Goal: Information Seeking & Learning: Learn about a topic

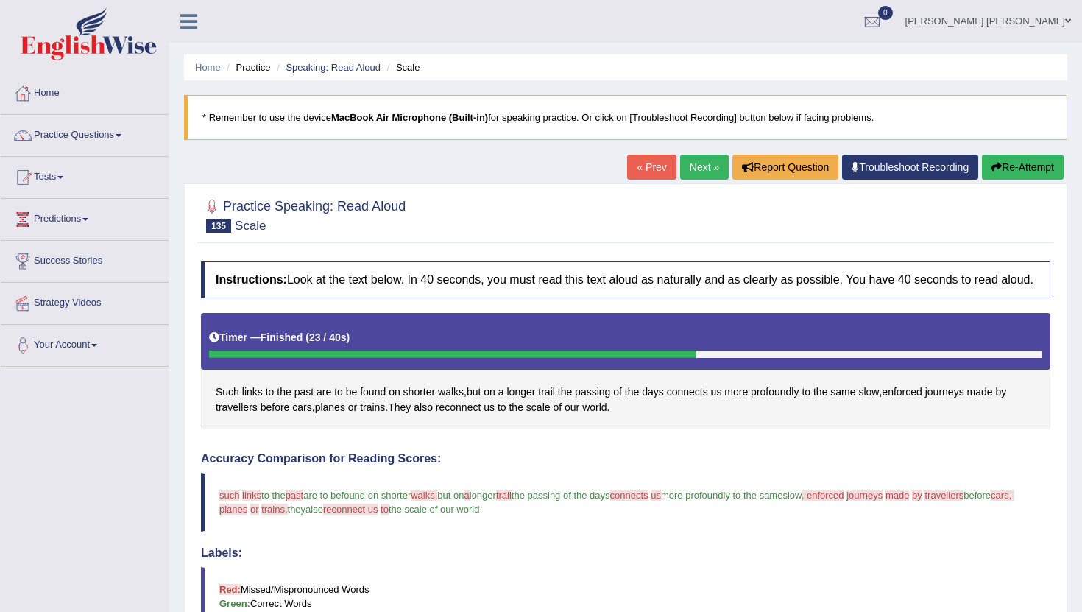
click at [690, 167] on link "Next »" at bounding box center [704, 167] width 49 height 25
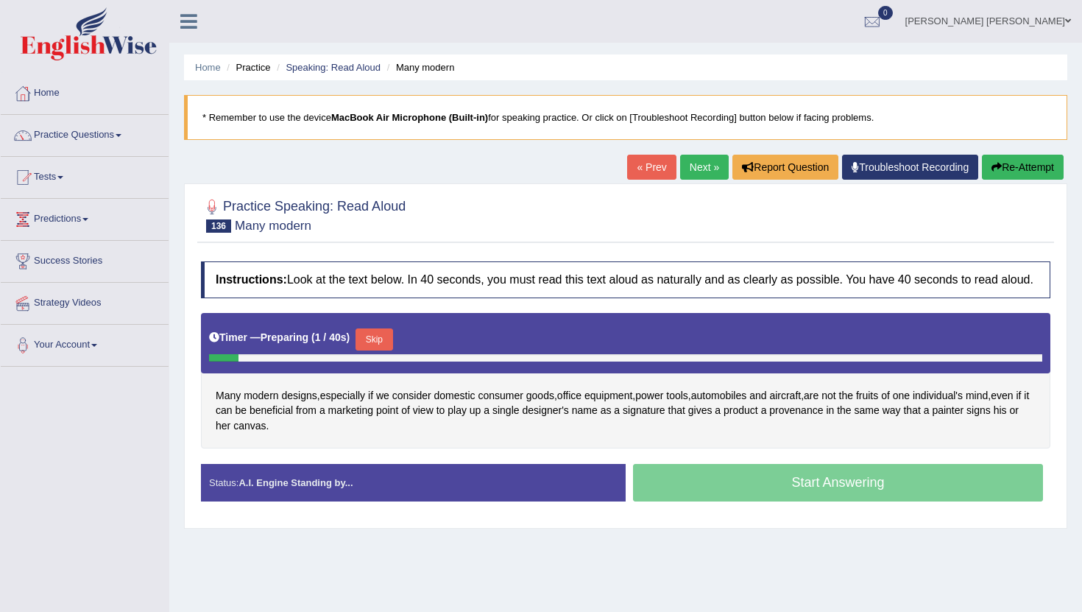
click at [374, 348] on button "Skip" at bounding box center [374, 339] width 37 height 22
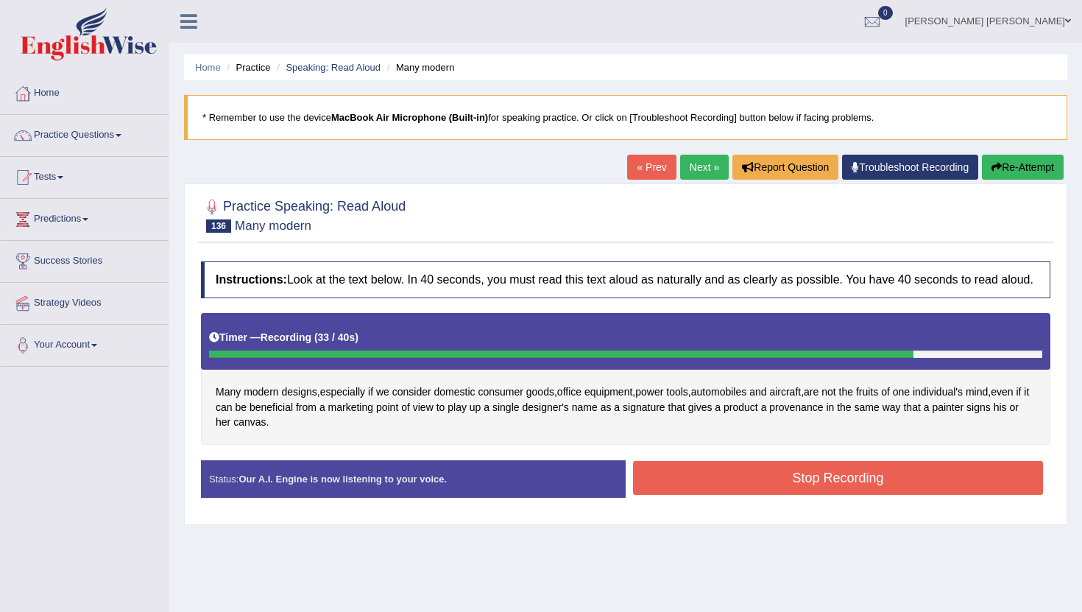
click at [729, 492] on button "Stop Recording" at bounding box center [838, 478] width 410 height 34
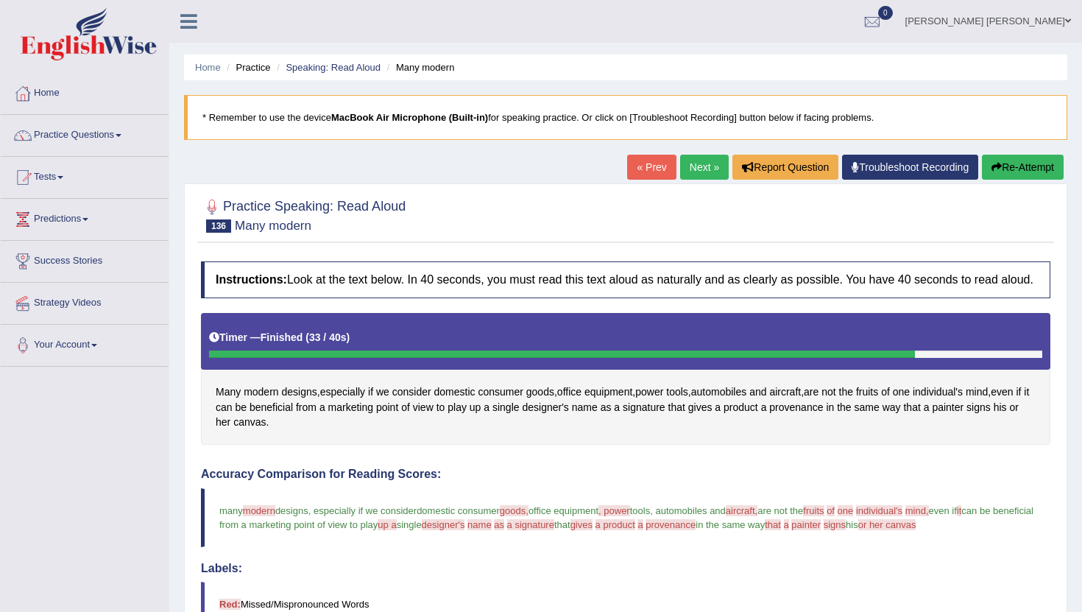
click link "Next »"
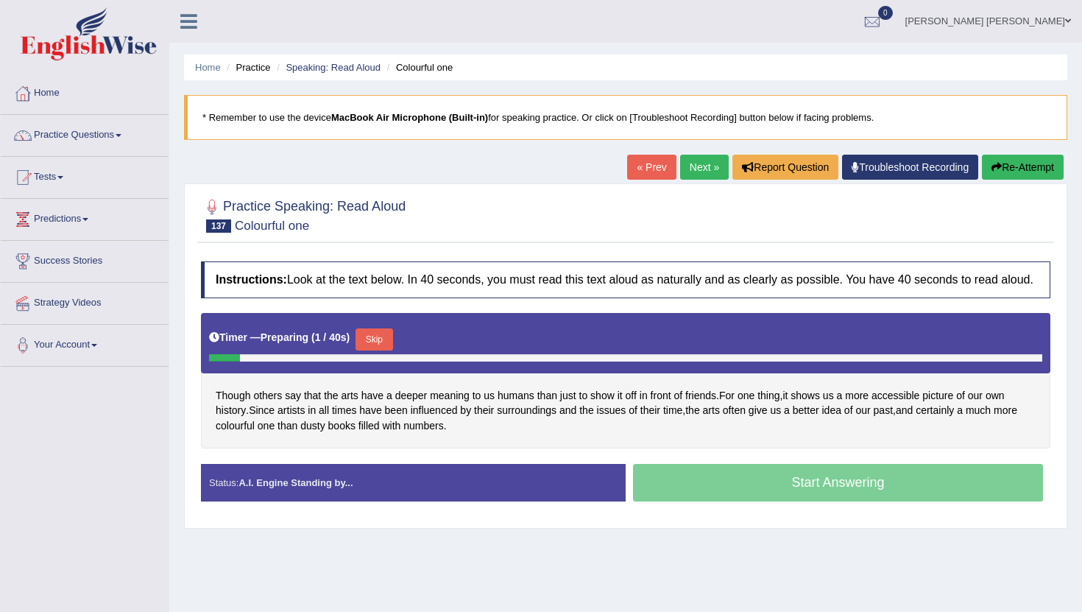
click at [374, 350] on button "Skip" at bounding box center [374, 339] width 37 height 22
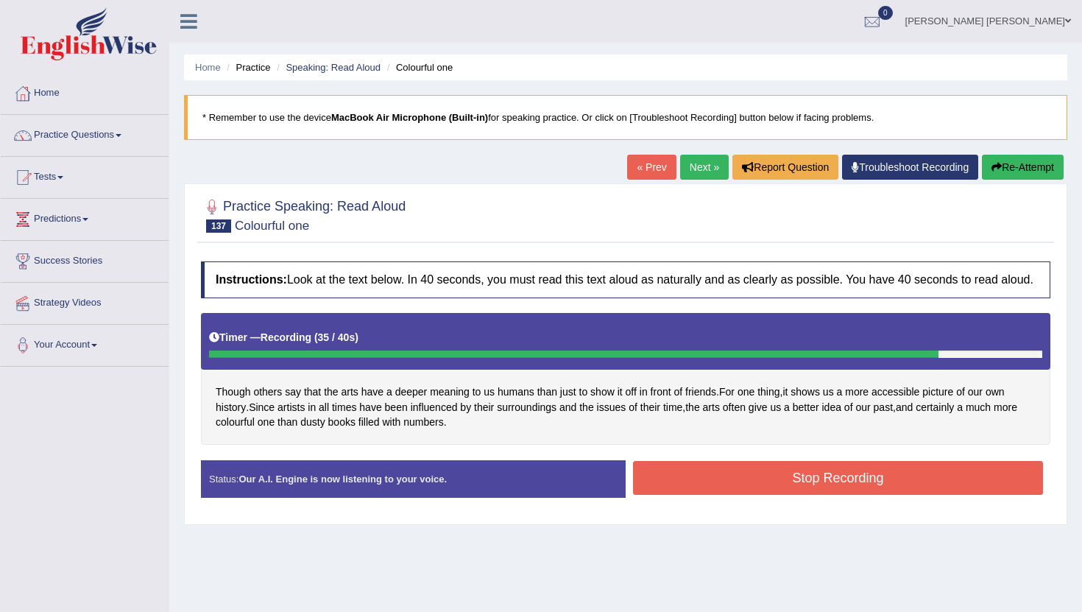
click at [775, 484] on button "Stop Recording" at bounding box center [838, 478] width 410 height 34
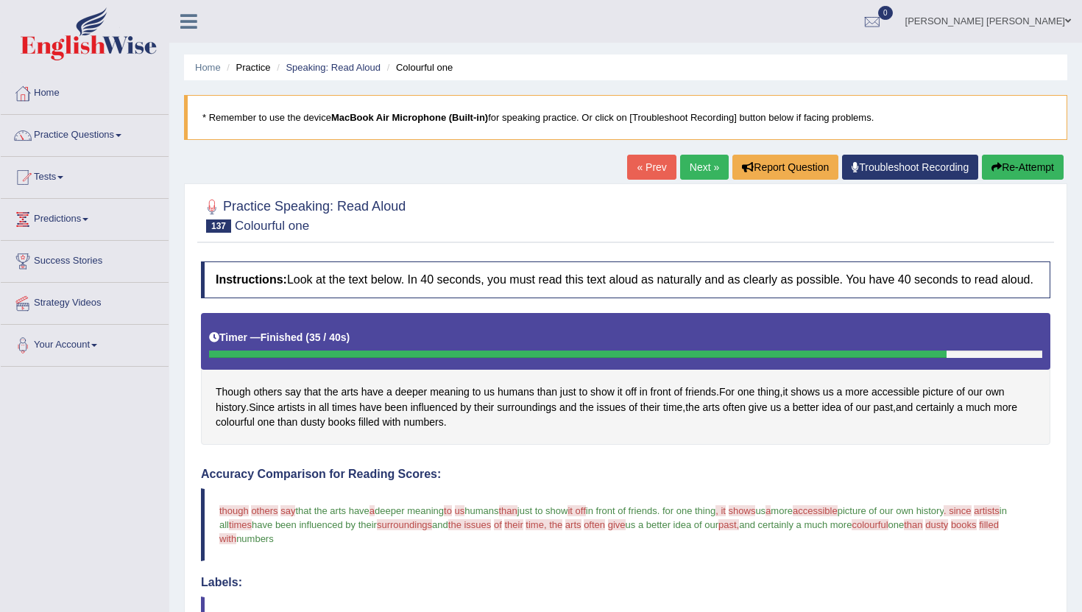
click at [695, 169] on link "Next »" at bounding box center [704, 167] width 49 height 25
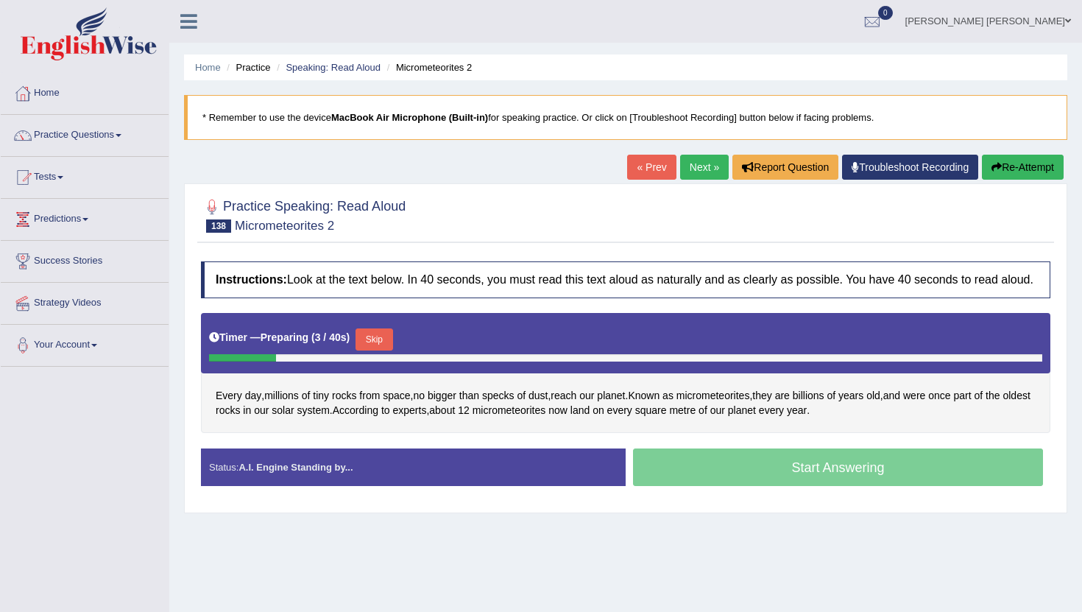
click at [375, 343] on button "Skip" at bounding box center [374, 339] width 37 height 22
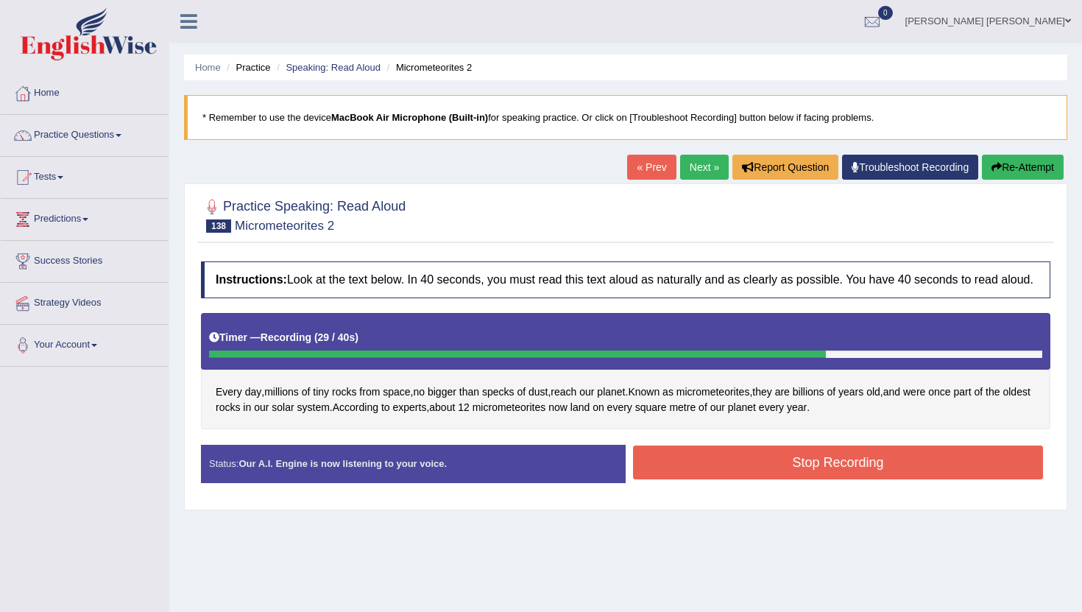
click at [777, 479] on button "Stop Recording" at bounding box center [838, 462] width 410 height 34
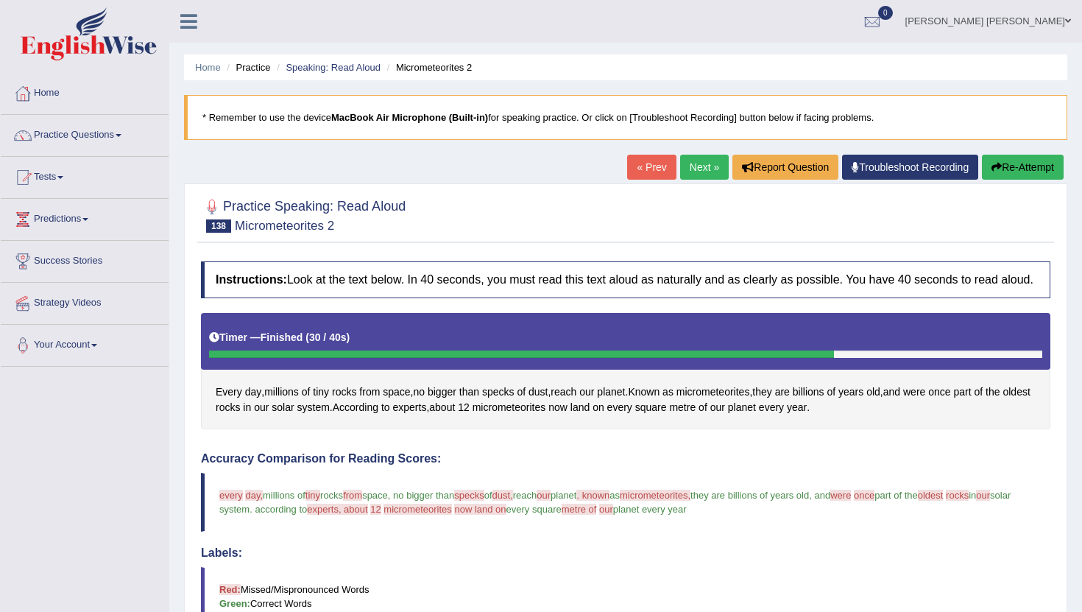
click at [693, 163] on link "Next »" at bounding box center [704, 167] width 49 height 25
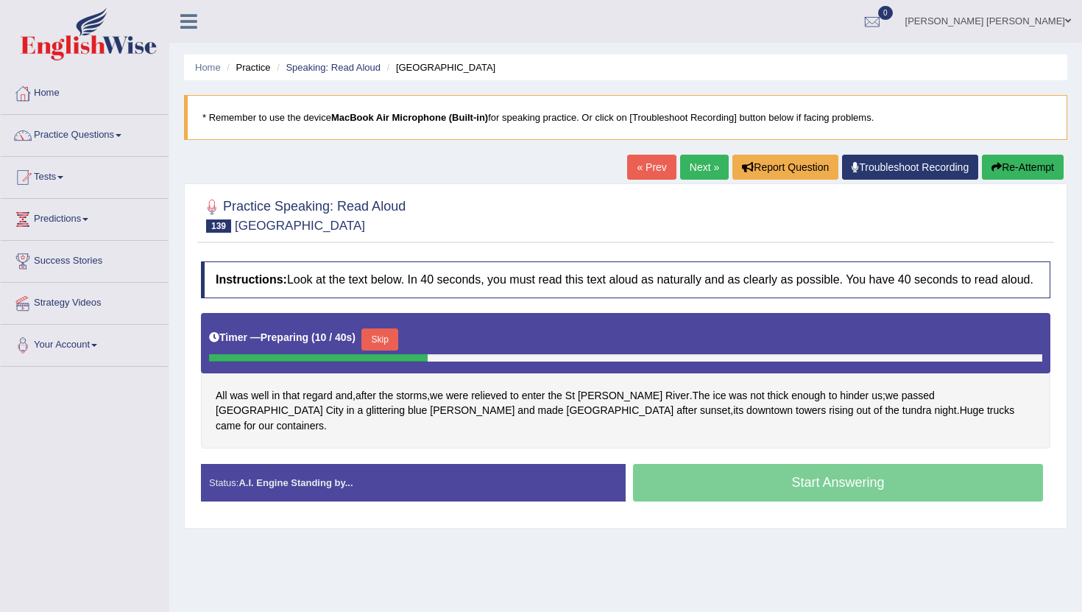
click at [384, 350] on button "Skip" at bounding box center [379, 339] width 37 height 22
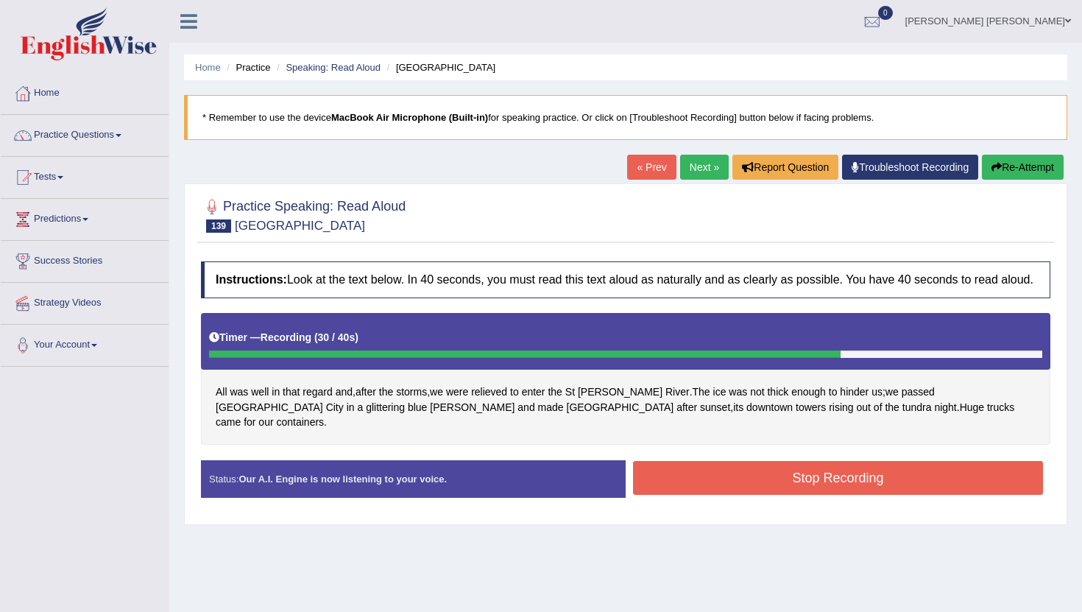
click at [773, 470] on button "Stop Recording" at bounding box center [838, 478] width 410 height 34
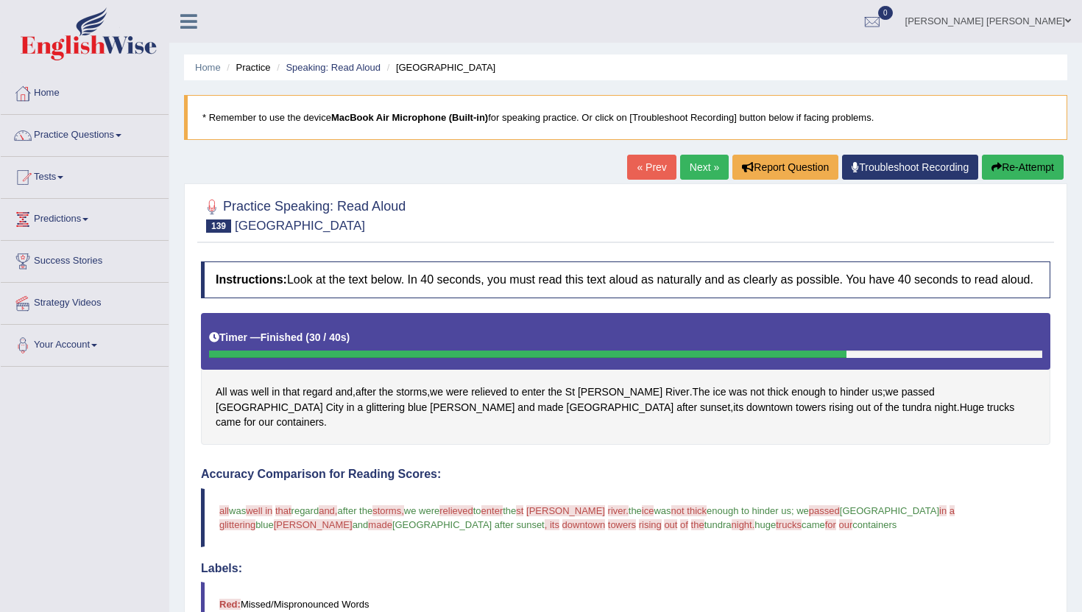
click at [699, 178] on link "Next »" at bounding box center [704, 167] width 49 height 25
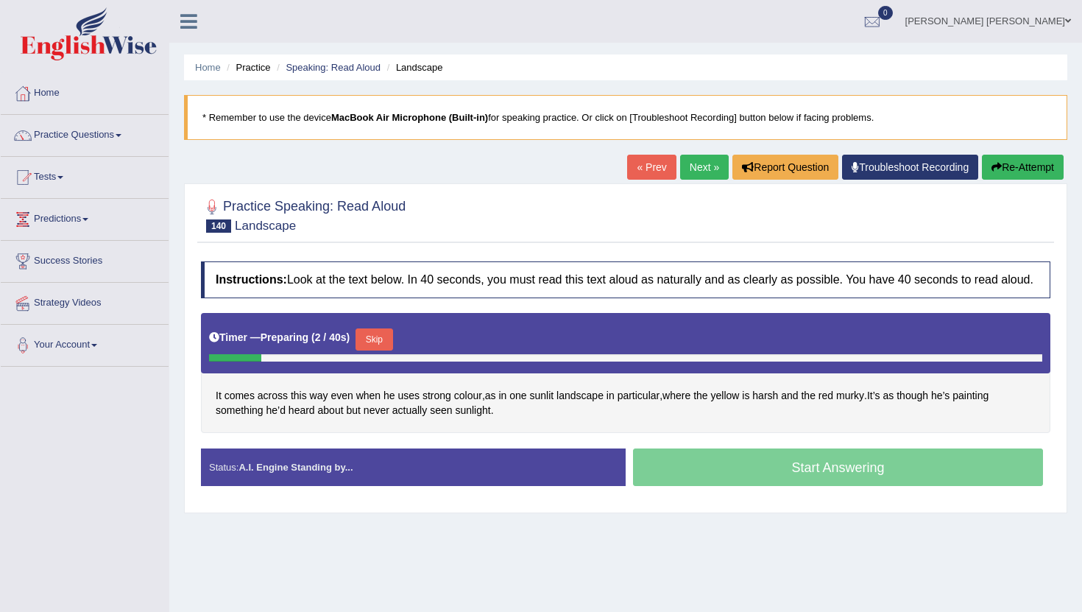
click at [374, 350] on button "Skip" at bounding box center [374, 339] width 37 height 22
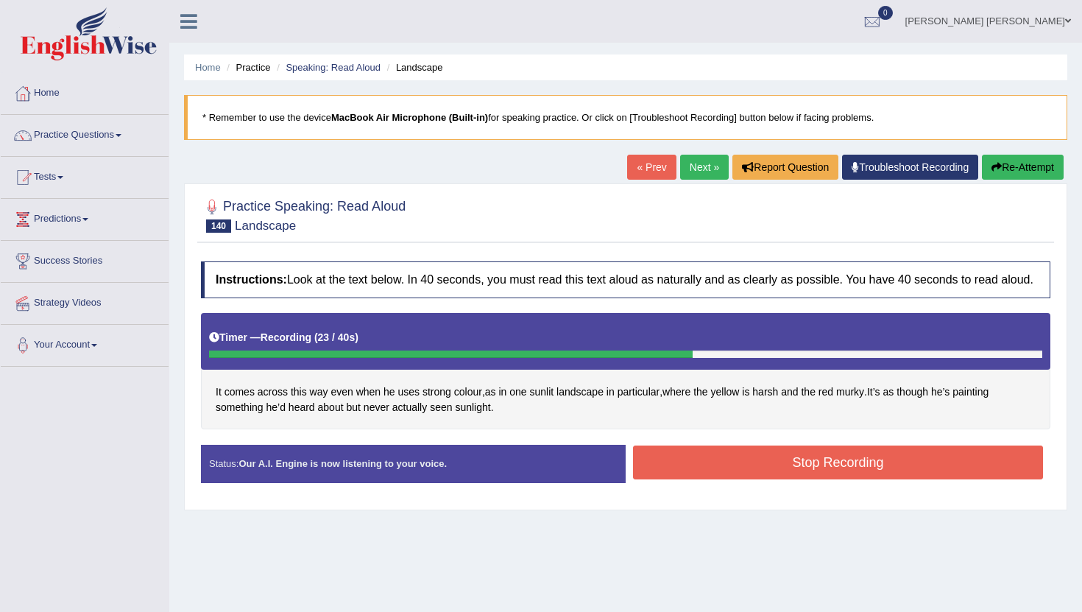
click at [724, 470] on button "Stop Recording" at bounding box center [838, 462] width 410 height 34
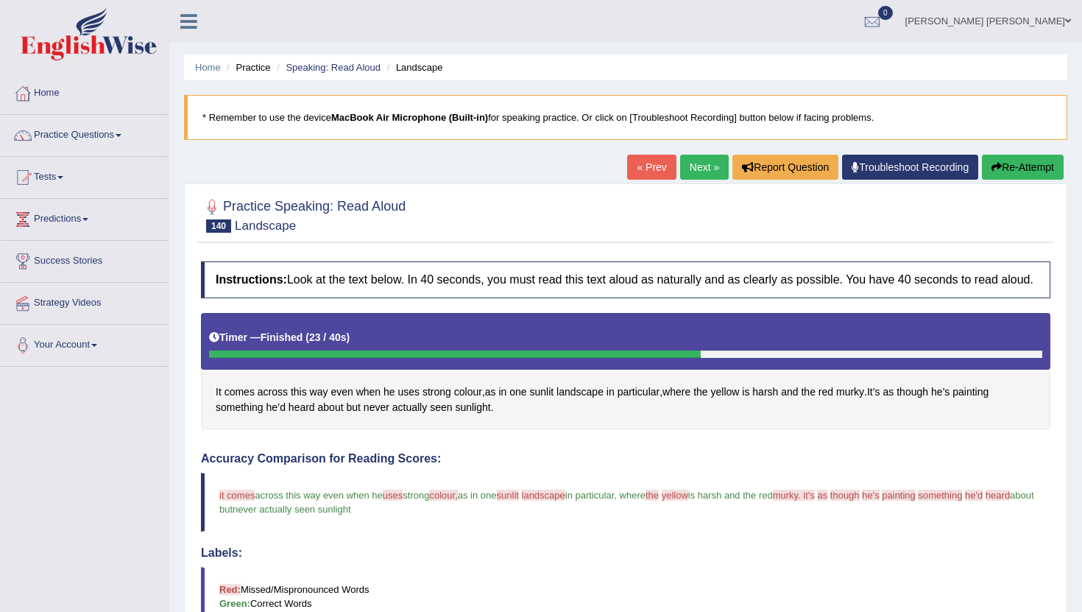
click at [696, 162] on link "Next »" at bounding box center [704, 167] width 49 height 25
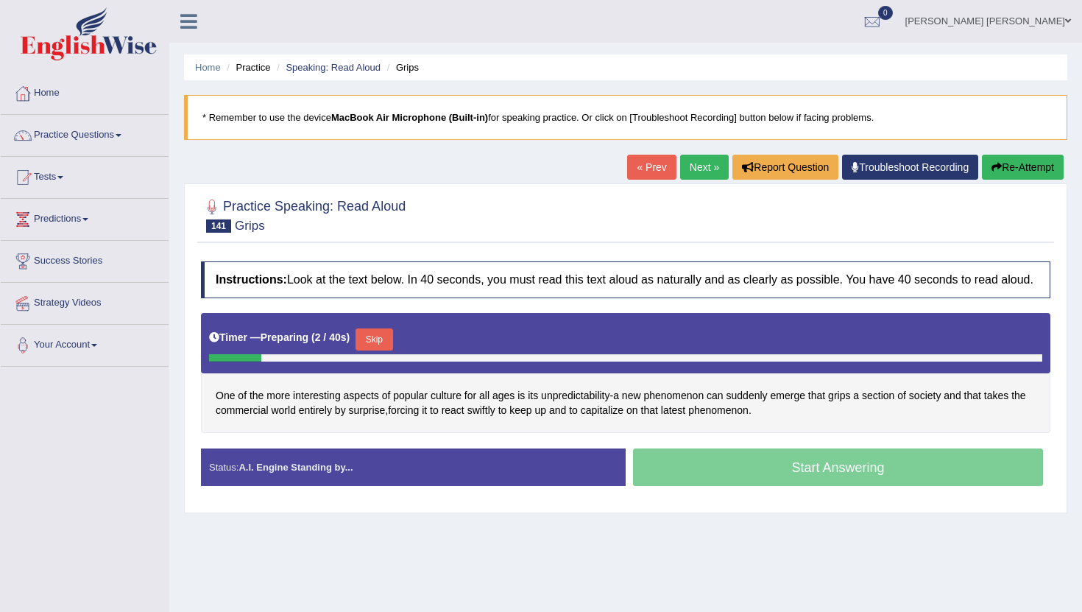
click at [375, 348] on button "Skip" at bounding box center [374, 339] width 37 height 22
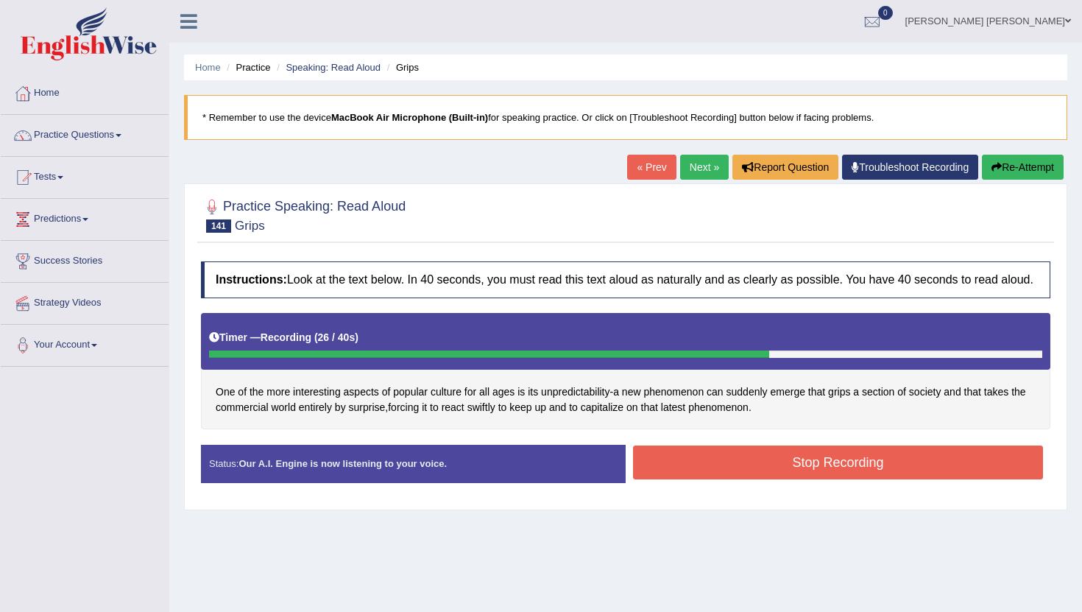
click at [736, 473] on button "Stop Recording" at bounding box center [838, 462] width 410 height 34
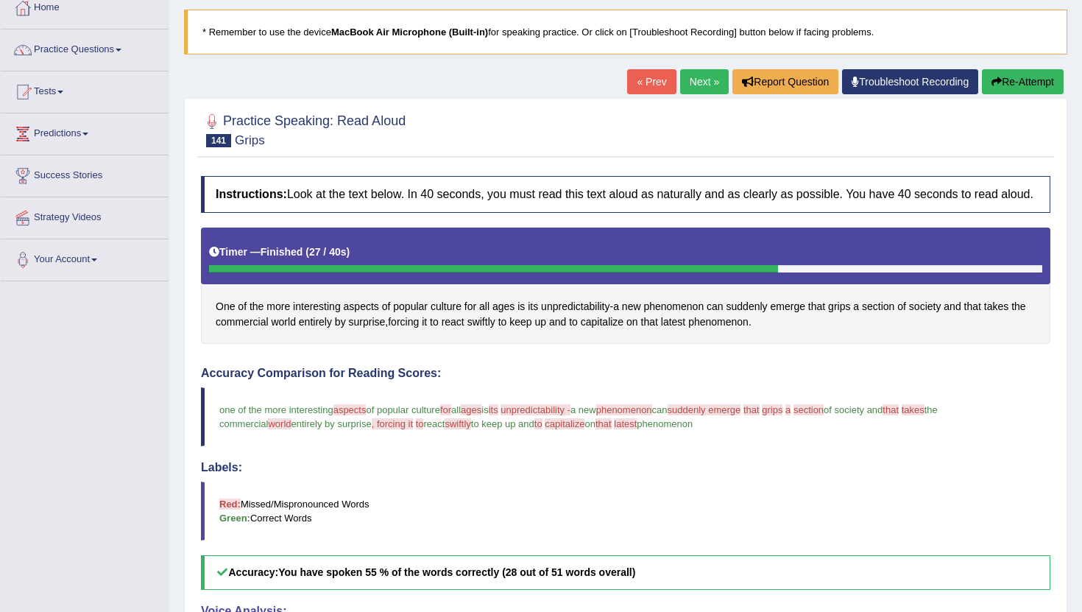
scroll to position [85, 0]
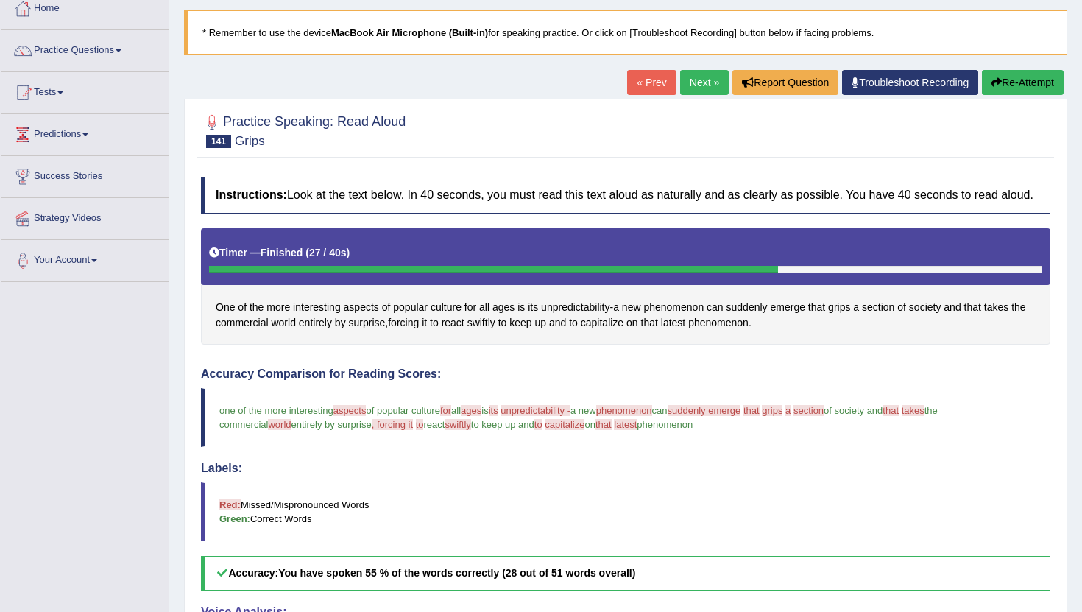
click at [695, 80] on link "Next »" at bounding box center [704, 82] width 49 height 25
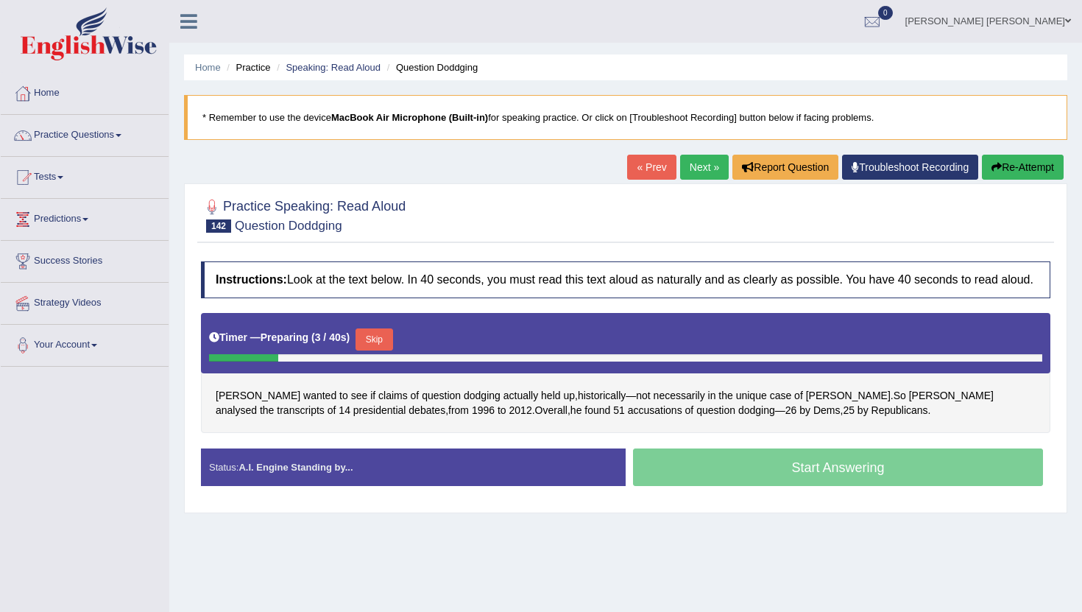
click at [375, 350] on button "Skip" at bounding box center [374, 339] width 37 height 22
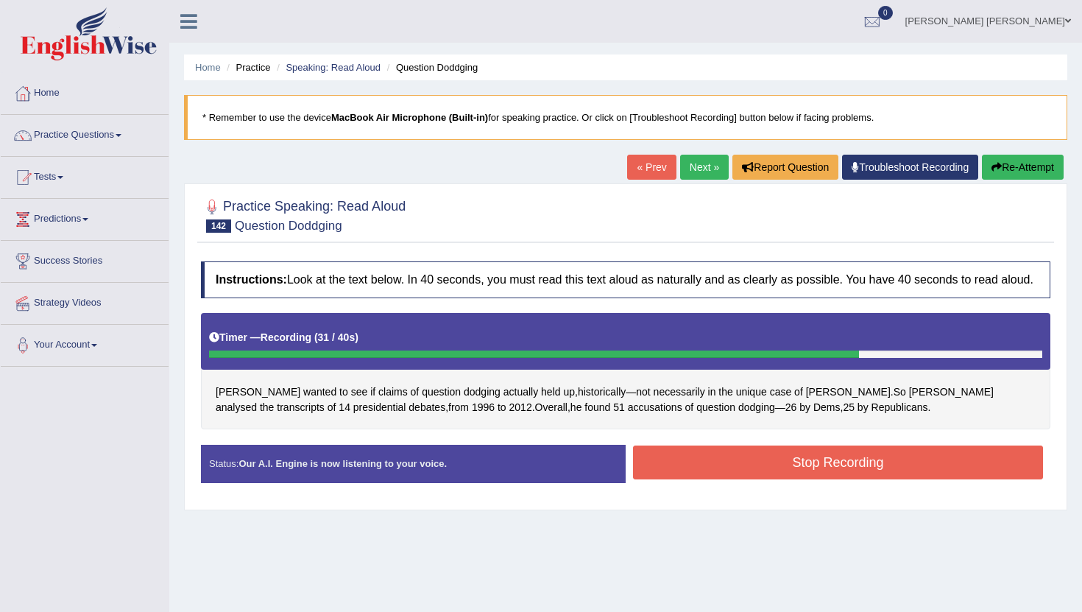
click at [758, 479] on button "Stop Recording" at bounding box center [838, 462] width 410 height 34
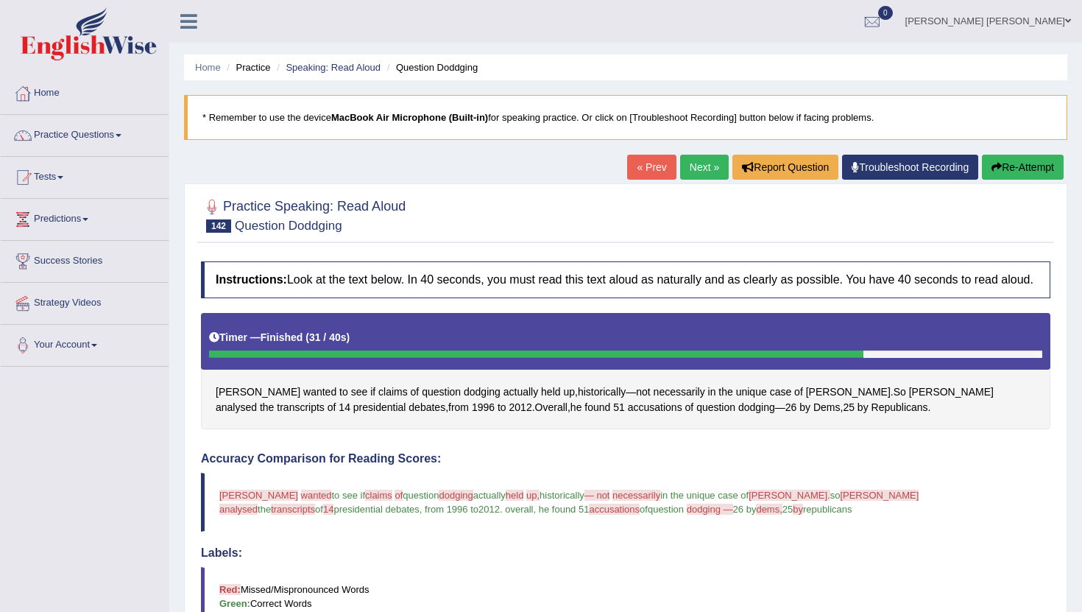
click at [696, 168] on link "Next »" at bounding box center [704, 167] width 49 height 25
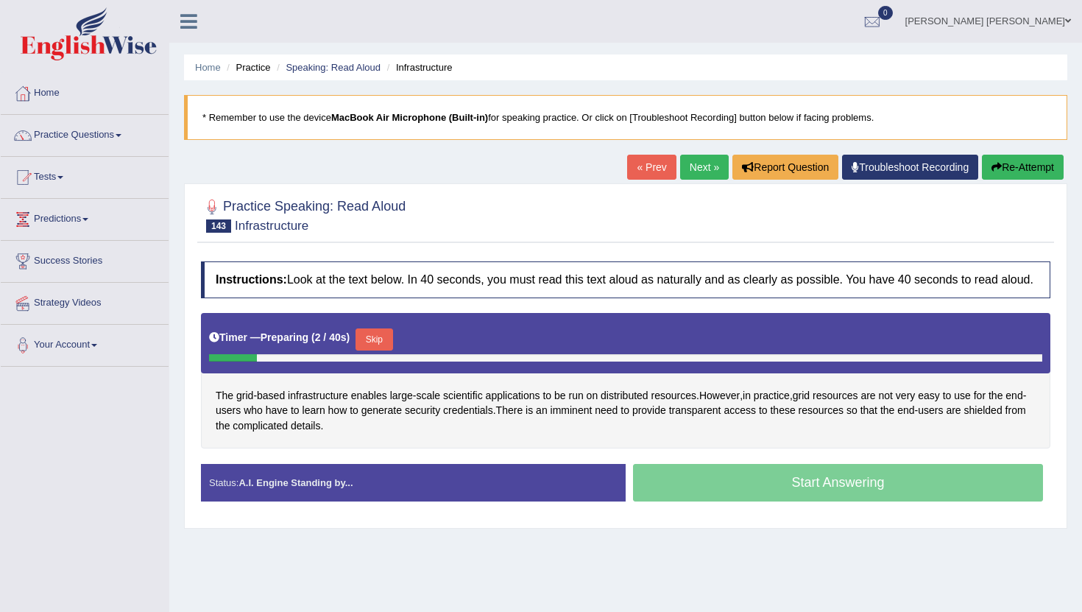
click at [386, 350] on button "Skip" at bounding box center [374, 339] width 37 height 22
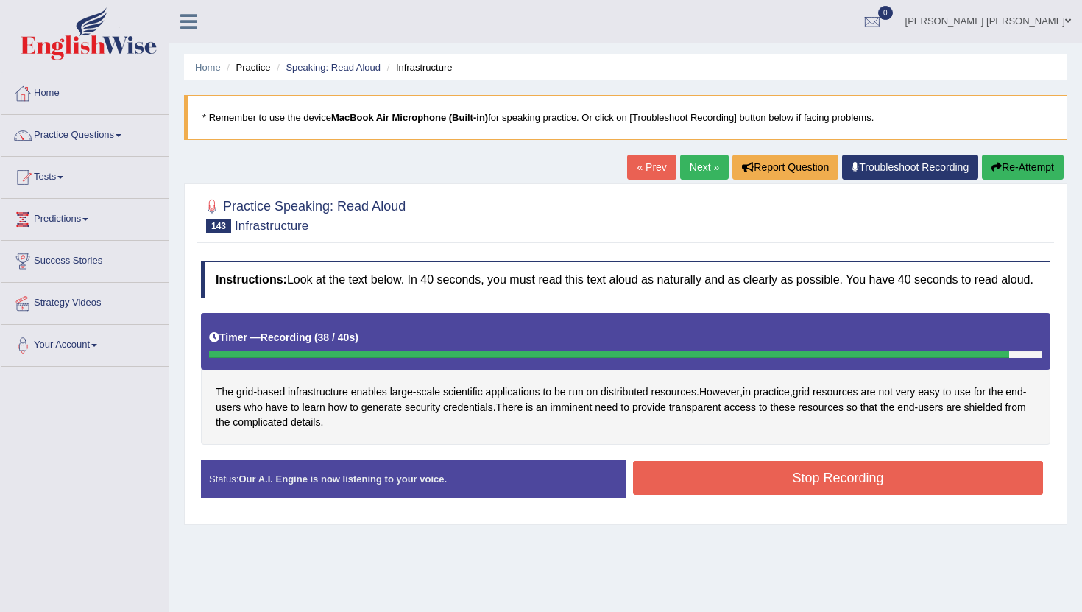
click at [708, 493] on button "Stop Recording" at bounding box center [838, 478] width 410 height 34
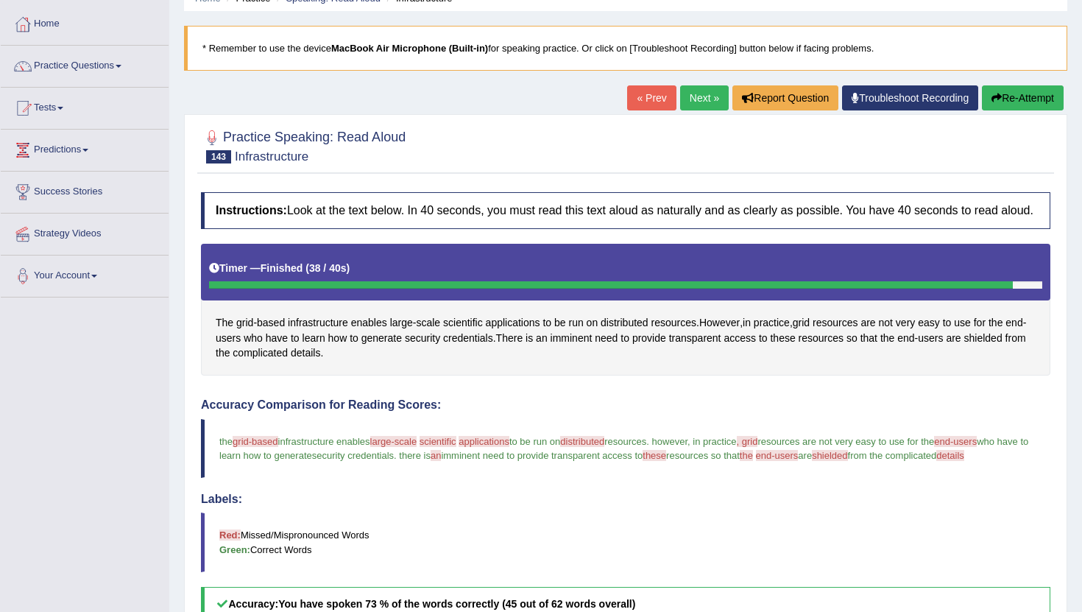
scroll to position [65, 0]
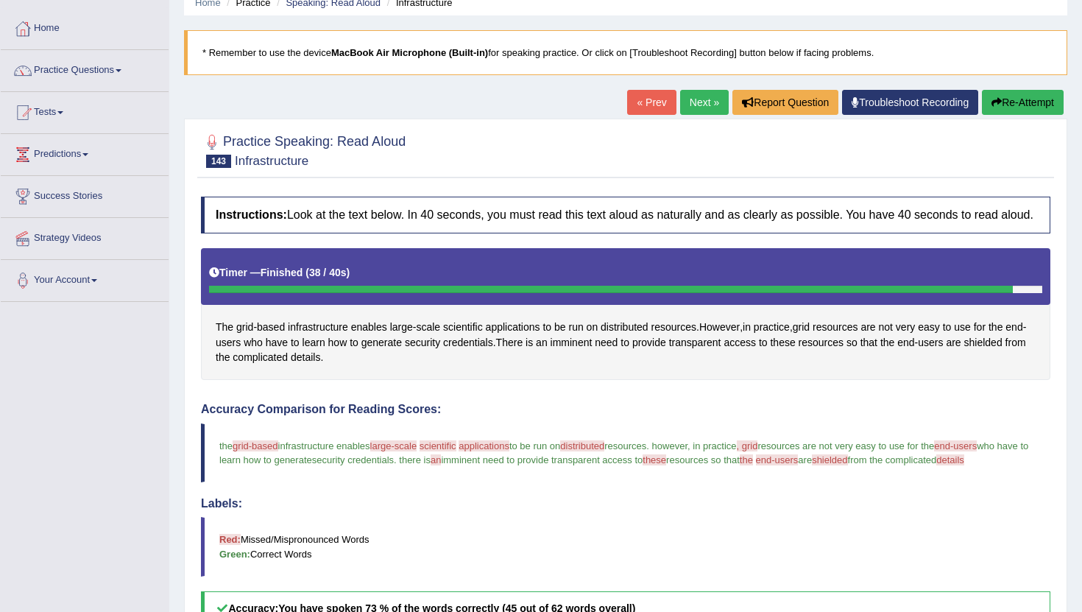
click at [692, 105] on link "Next »" at bounding box center [704, 102] width 49 height 25
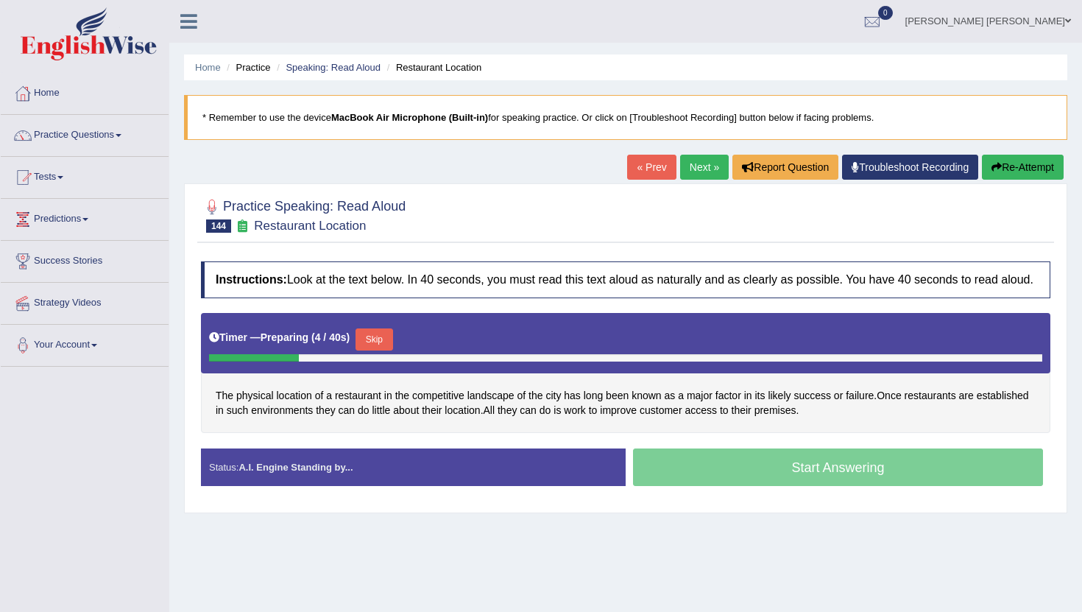
click at [382, 343] on button "Skip" at bounding box center [374, 339] width 37 height 22
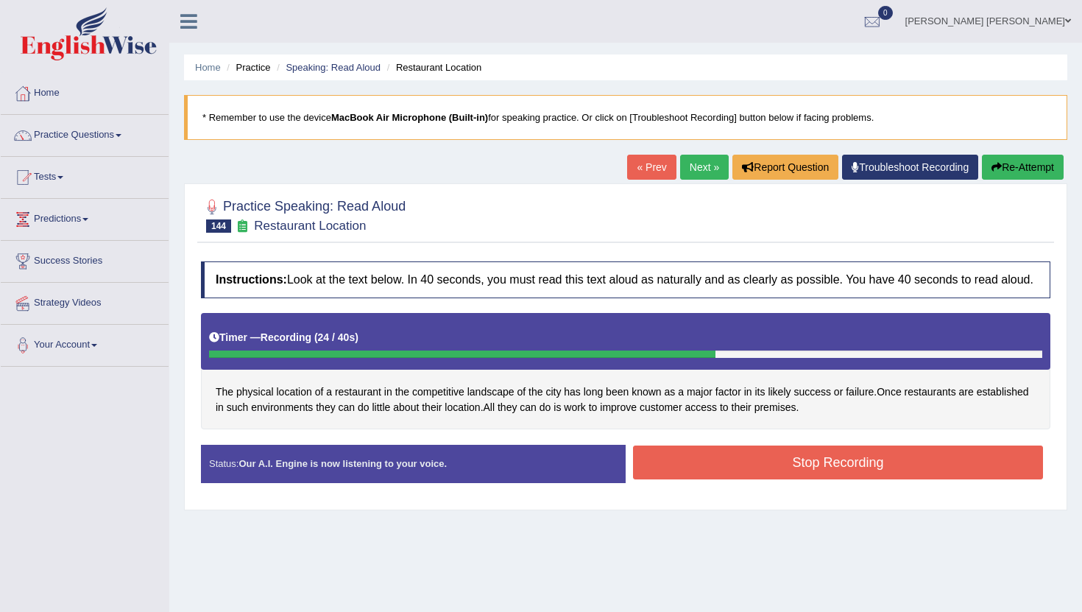
click at [825, 474] on button "Stop Recording" at bounding box center [838, 462] width 410 height 34
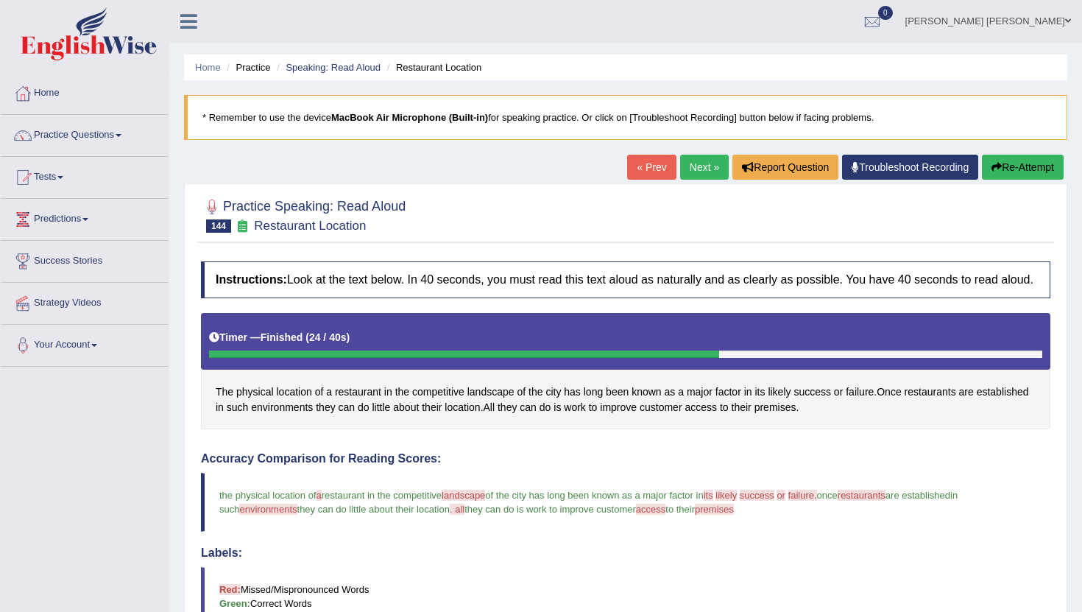
click at [701, 172] on link "Next »" at bounding box center [704, 167] width 49 height 25
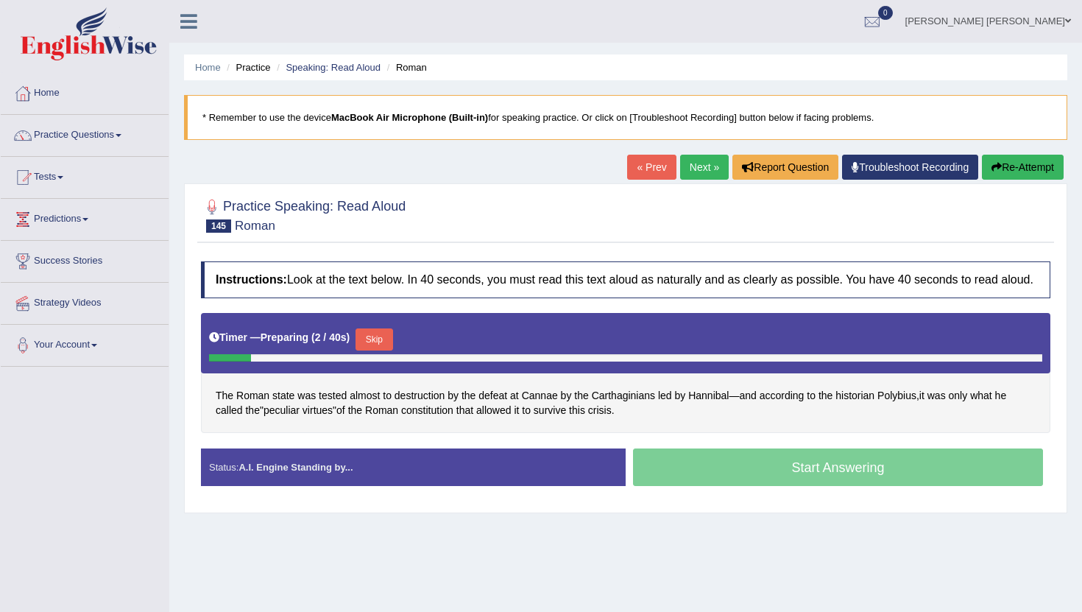
click at [379, 348] on button "Skip" at bounding box center [374, 339] width 37 height 22
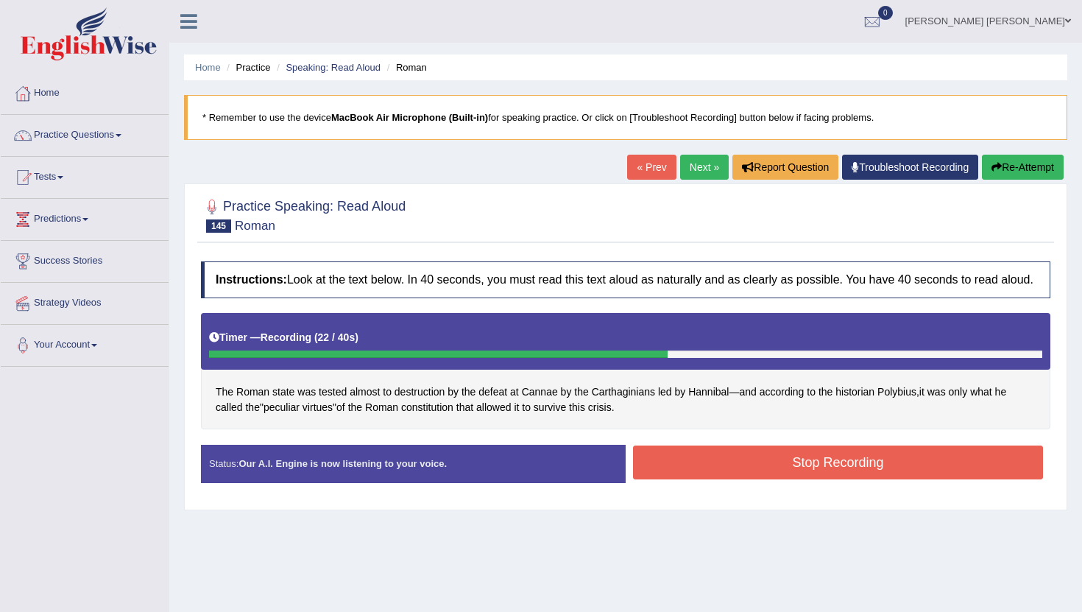
click at [727, 475] on button "Stop Recording" at bounding box center [838, 462] width 410 height 34
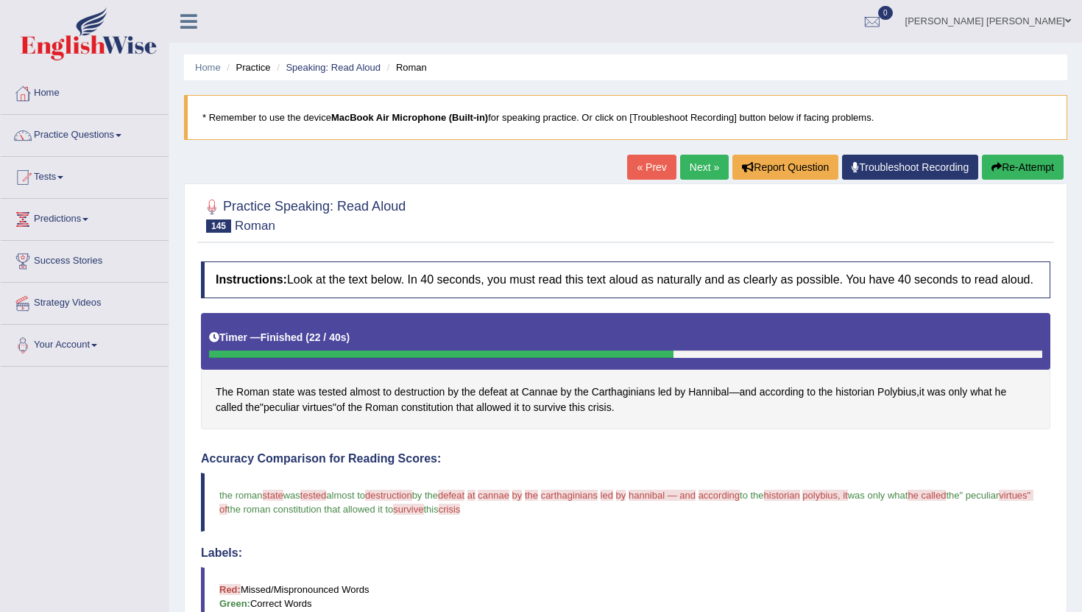
click at [688, 169] on link "Next »" at bounding box center [704, 167] width 49 height 25
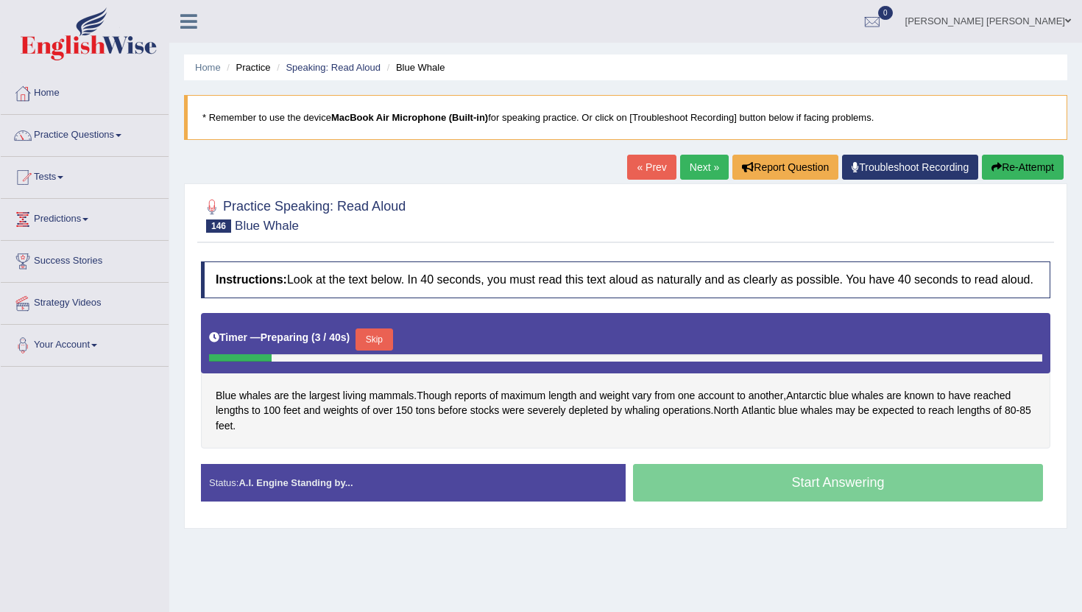
click at [365, 350] on button "Skip" at bounding box center [374, 339] width 37 height 22
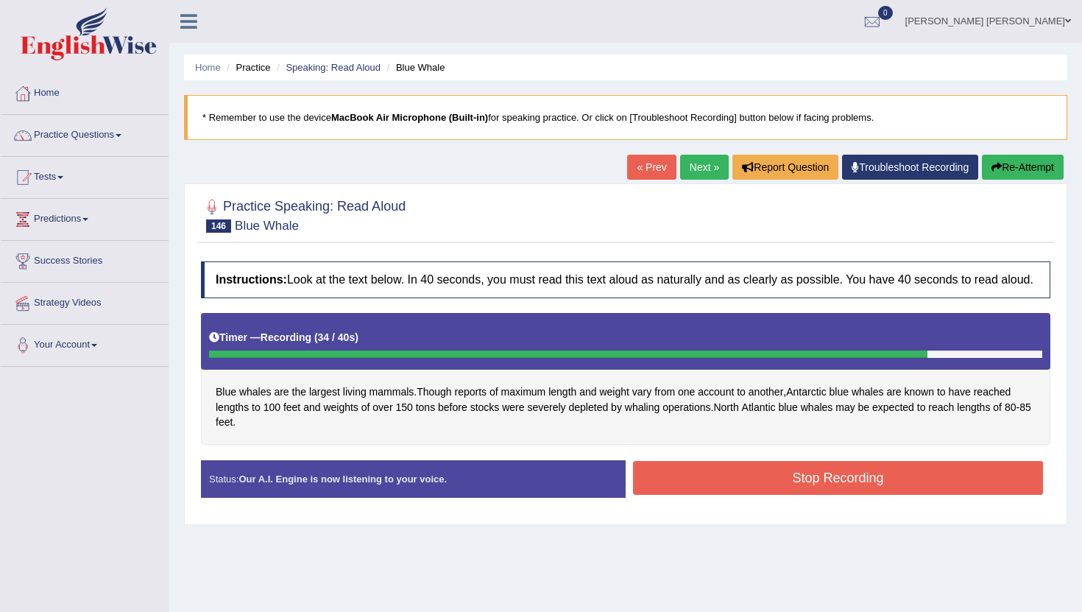
click at [881, 489] on button "Stop Recording" at bounding box center [838, 478] width 410 height 34
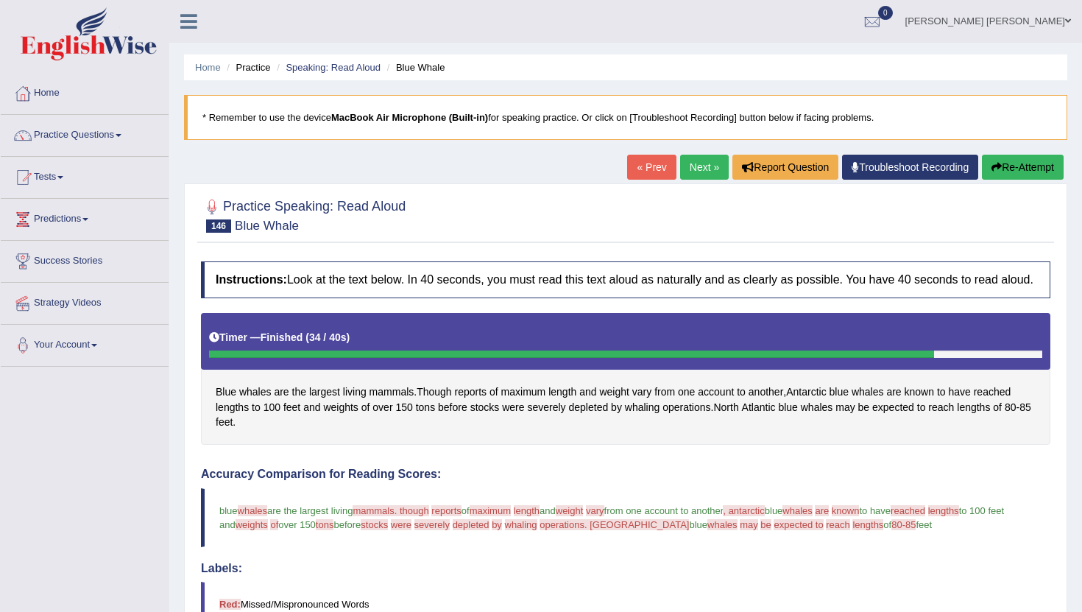
click at [701, 172] on link "Next »" at bounding box center [704, 167] width 49 height 25
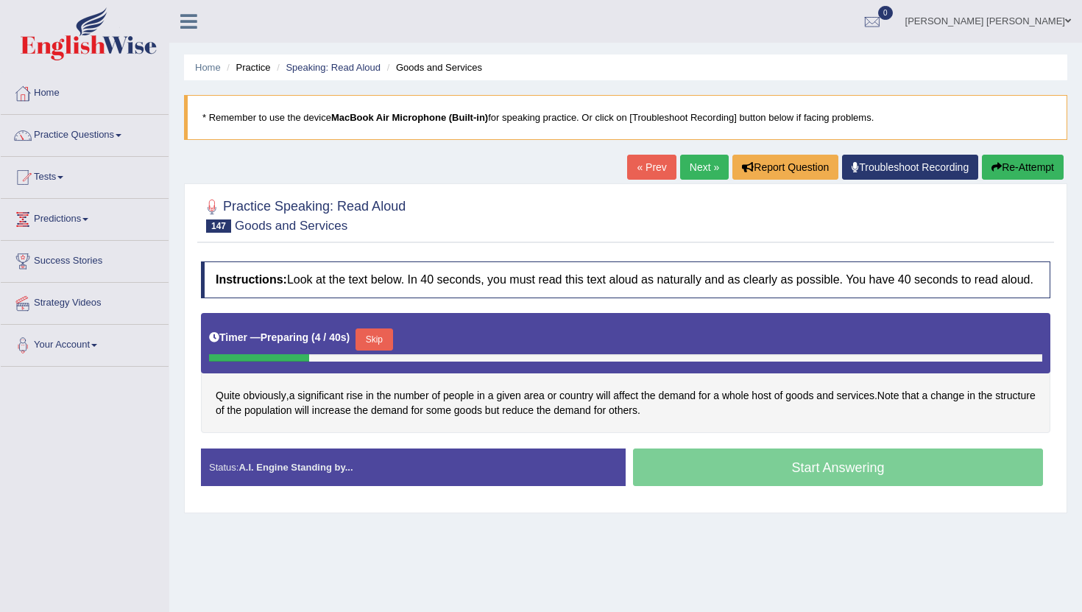
click at [384, 350] on button "Skip" at bounding box center [374, 339] width 37 height 22
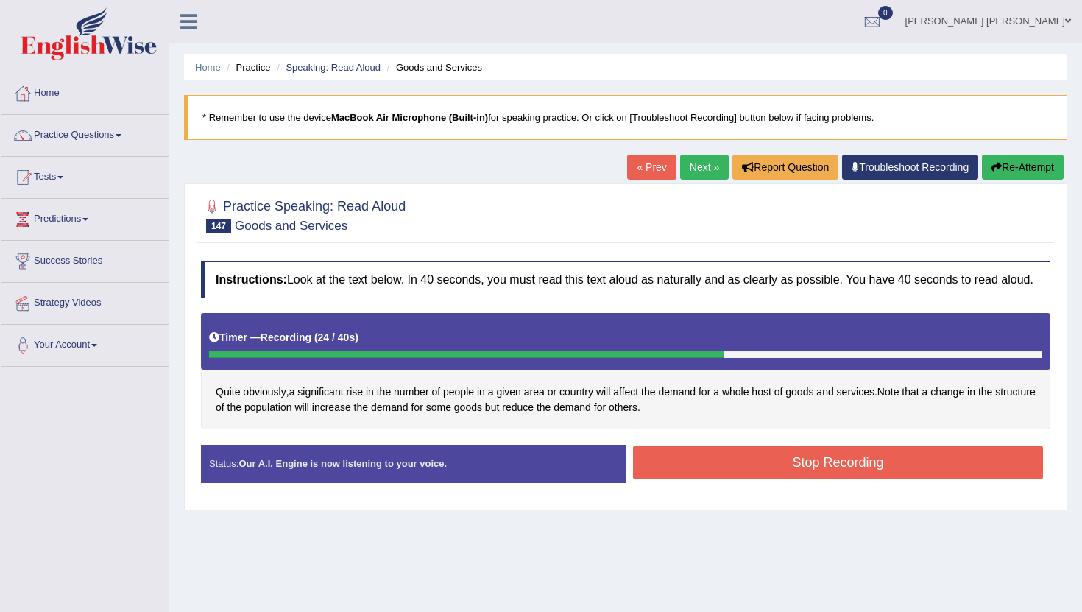
click at [774, 477] on button "Stop Recording" at bounding box center [838, 462] width 410 height 34
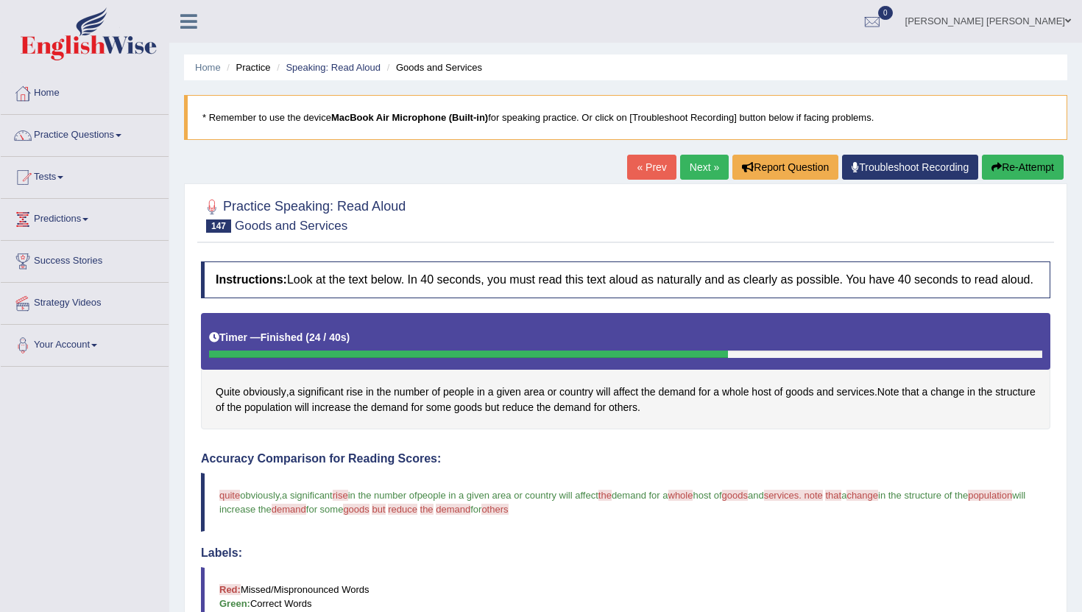
click at [692, 173] on link "Next »" at bounding box center [704, 167] width 49 height 25
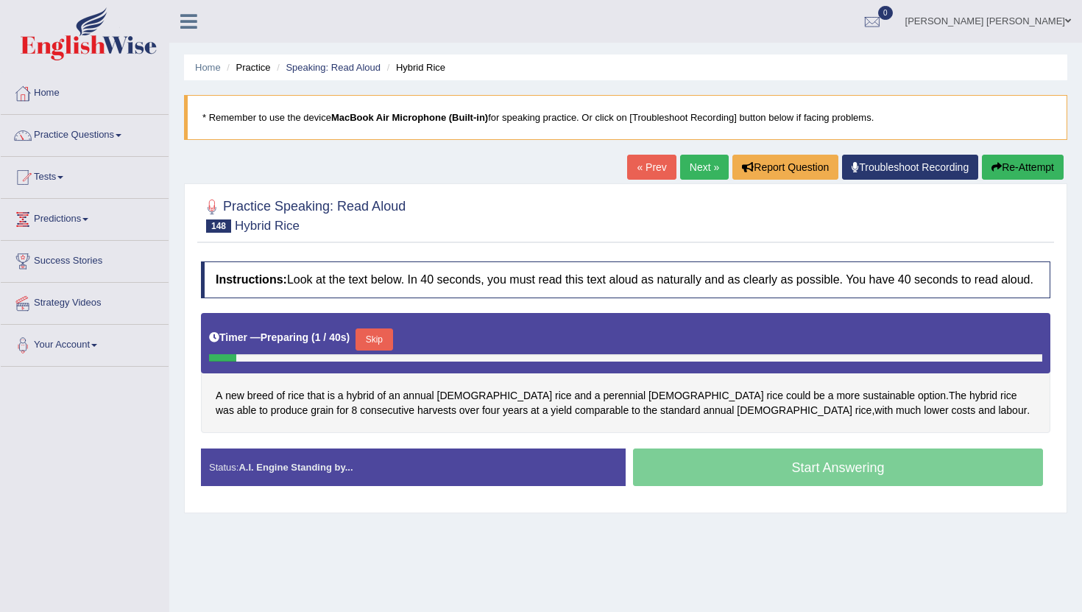
click at [382, 350] on button "Skip" at bounding box center [374, 339] width 37 height 22
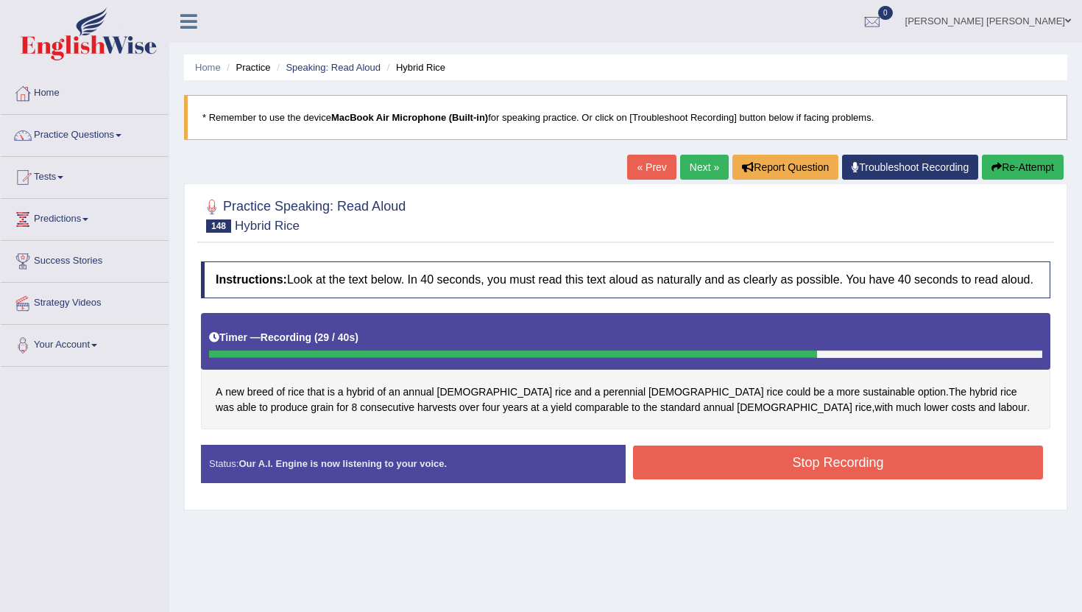
click at [772, 476] on button "Stop Recording" at bounding box center [838, 462] width 410 height 34
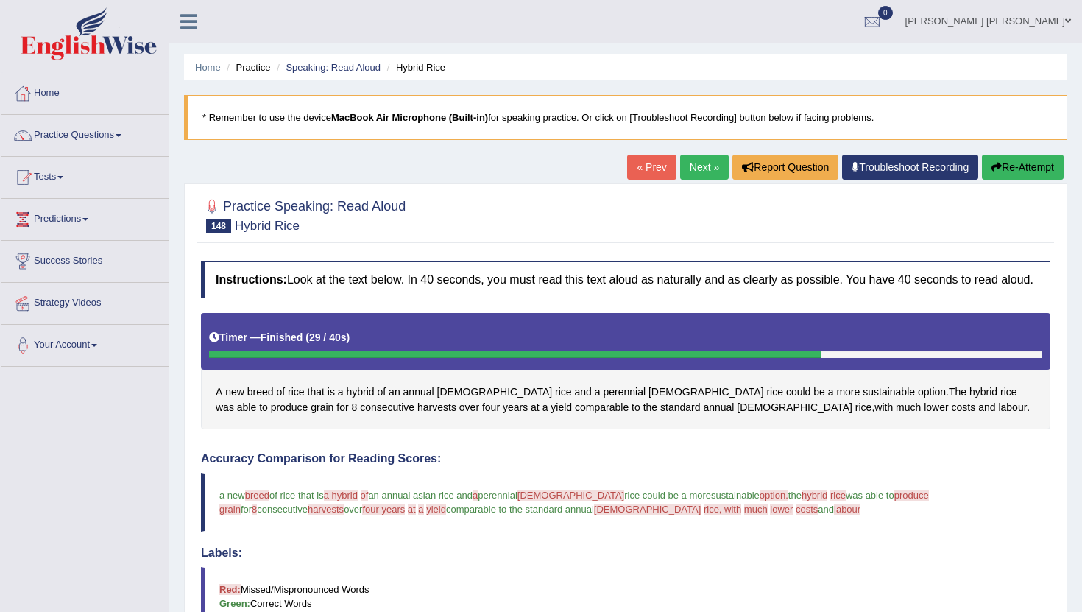
click at [695, 164] on link "Next »" at bounding box center [704, 167] width 49 height 25
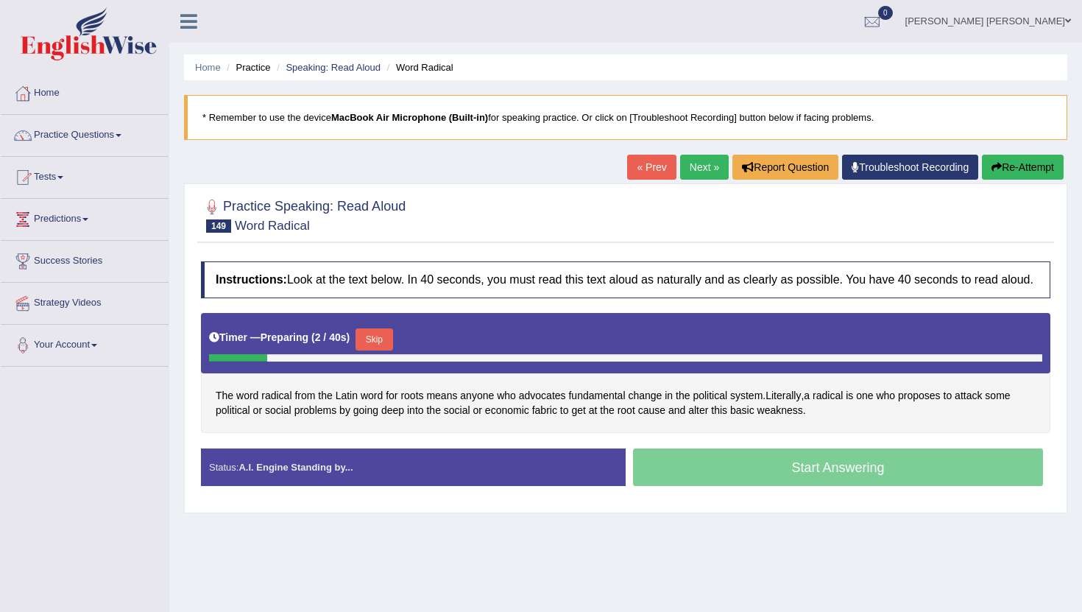
click at [387, 350] on button "Skip" at bounding box center [374, 339] width 37 height 22
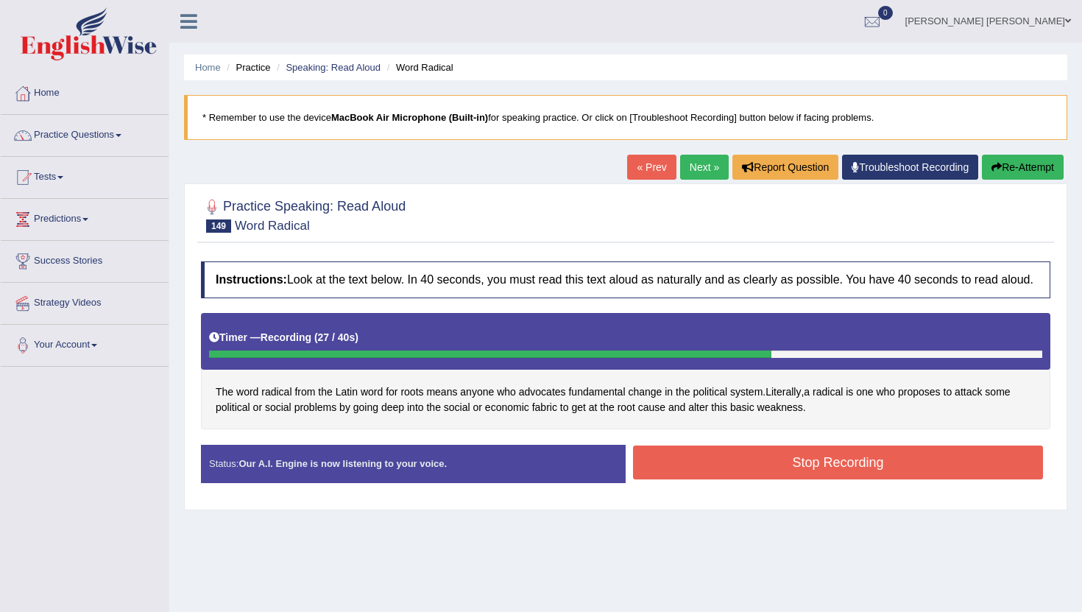
click at [777, 469] on button "Stop Recording" at bounding box center [838, 462] width 410 height 34
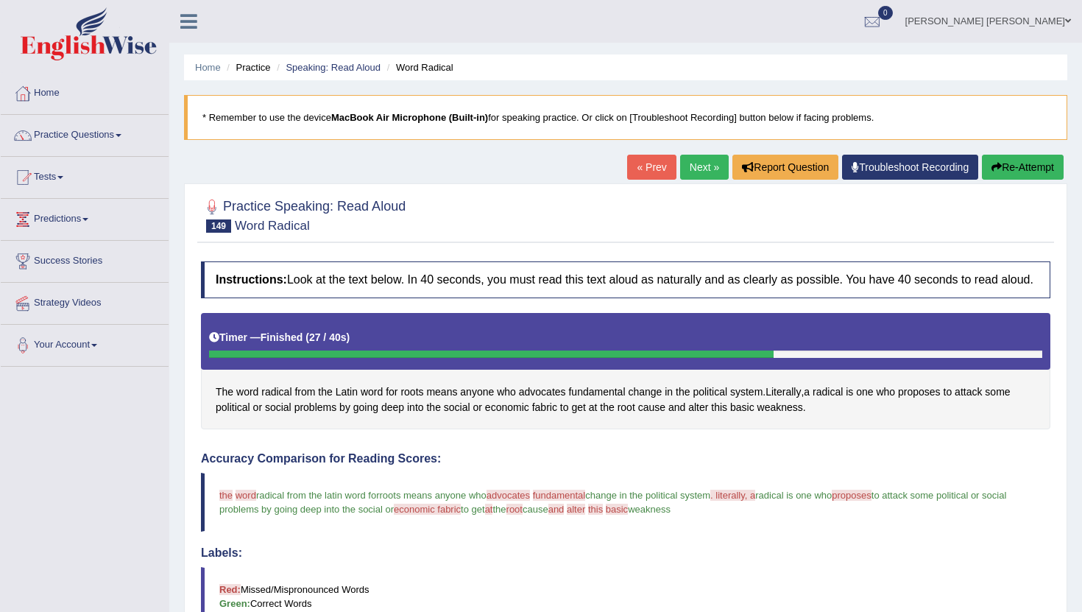
click at [699, 166] on link "Next »" at bounding box center [704, 167] width 49 height 25
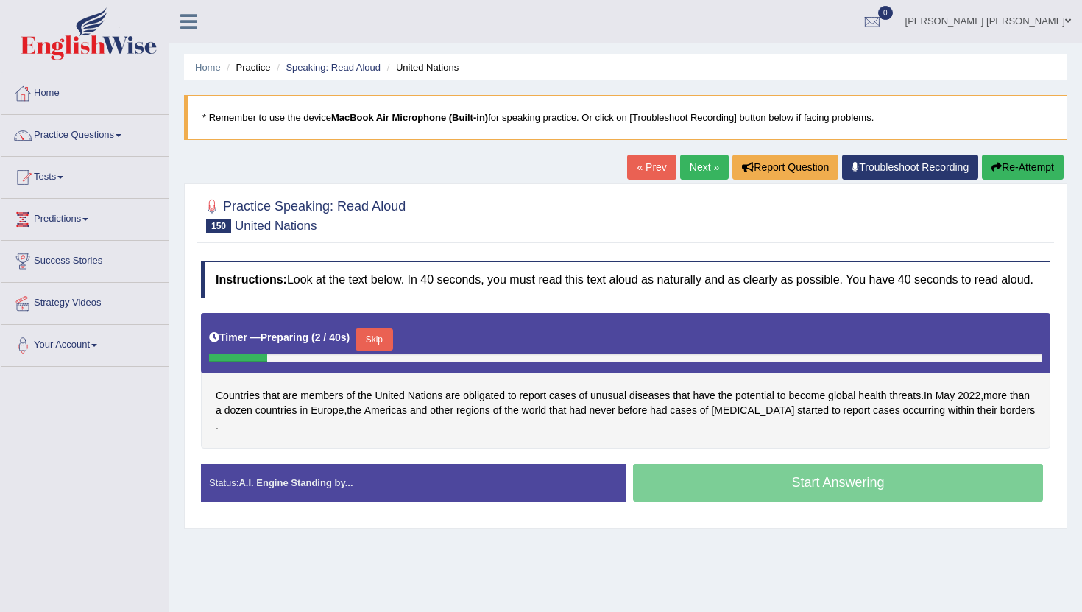
click at [370, 348] on button "Skip" at bounding box center [374, 339] width 37 height 22
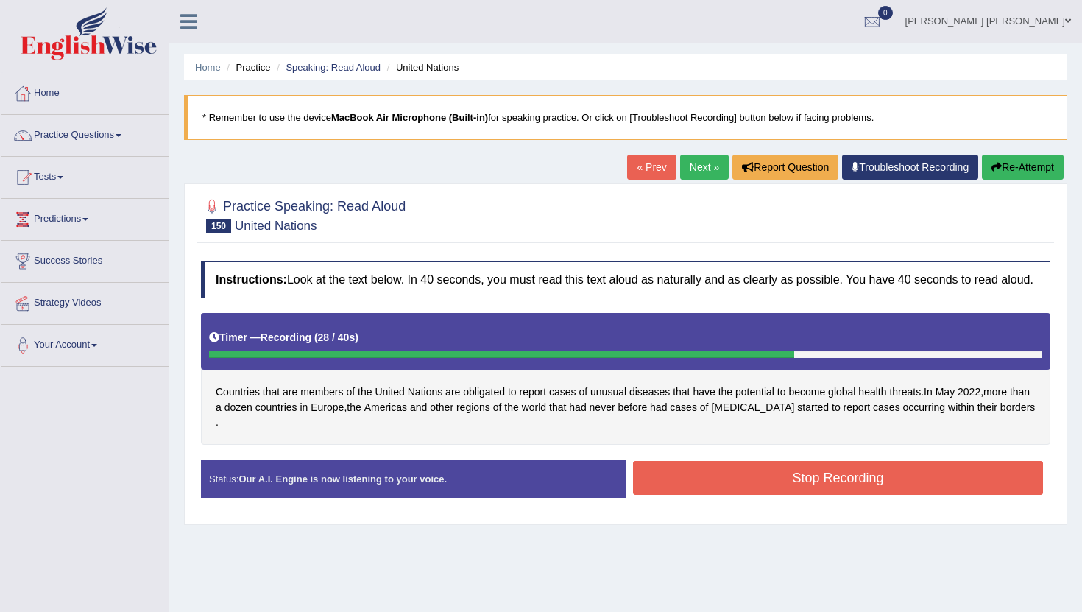
click at [716, 490] on button "Stop Recording" at bounding box center [838, 478] width 410 height 34
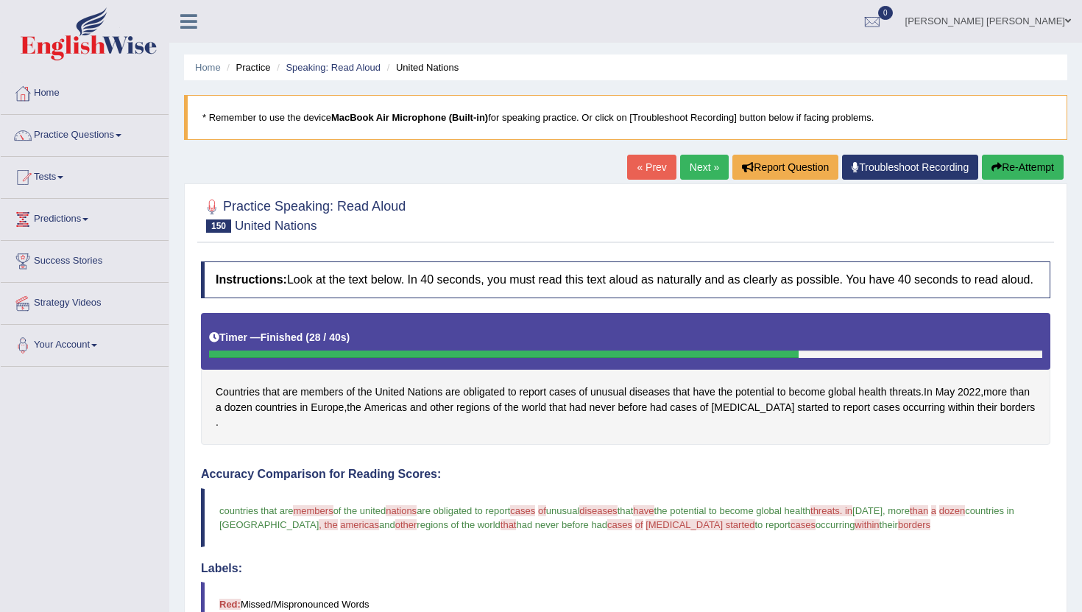
click at [699, 172] on link "Next »" at bounding box center [704, 167] width 49 height 25
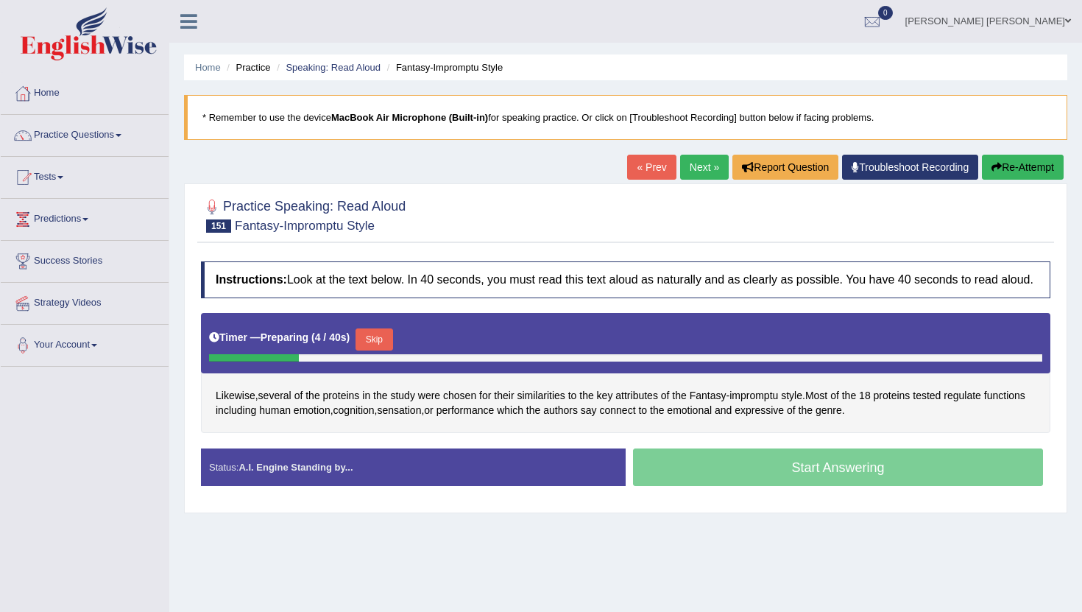
click at [376, 350] on button "Skip" at bounding box center [374, 339] width 37 height 22
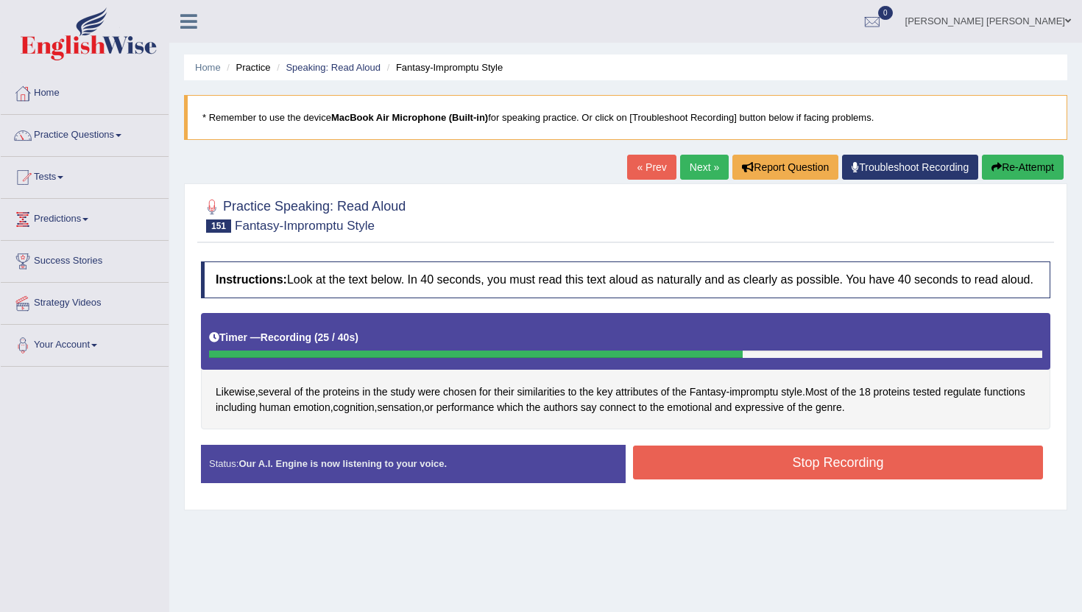
click at [812, 479] on button "Stop Recording" at bounding box center [838, 462] width 410 height 34
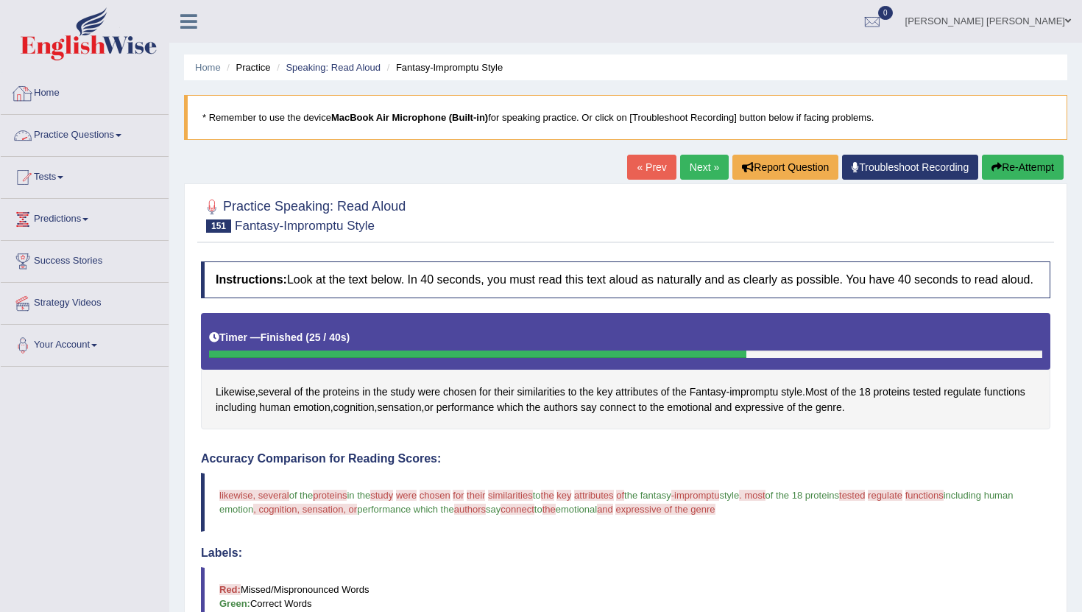
click at [121, 135] on span at bounding box center [119, 135] width 6 height 3
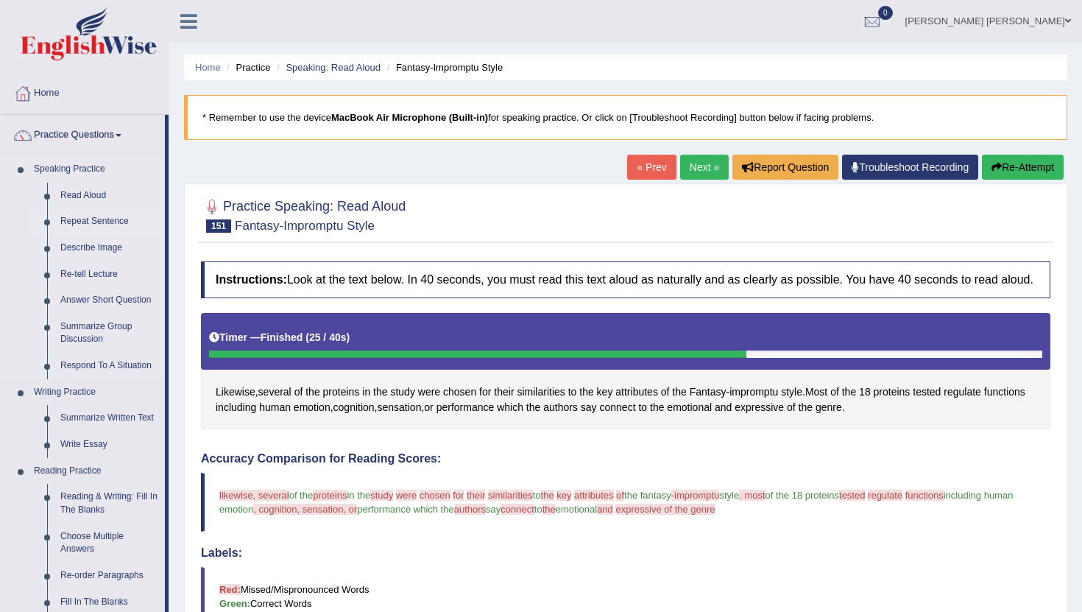
click at [96, 222] on link "Repeat Sentence" at bounding box center [109, 221] width 111 height 27
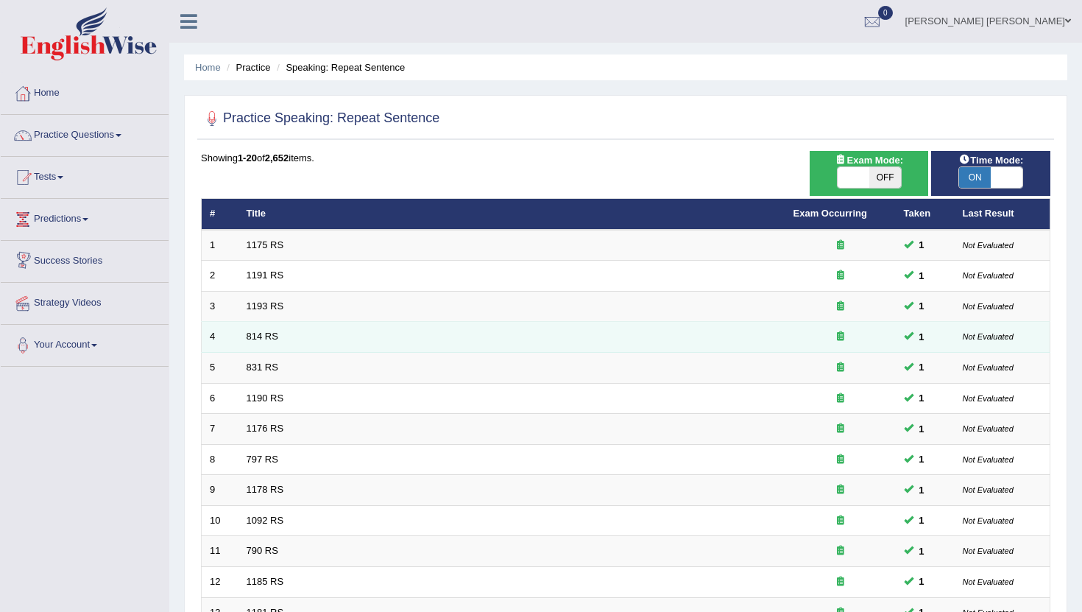
scroll to position [363, 0]
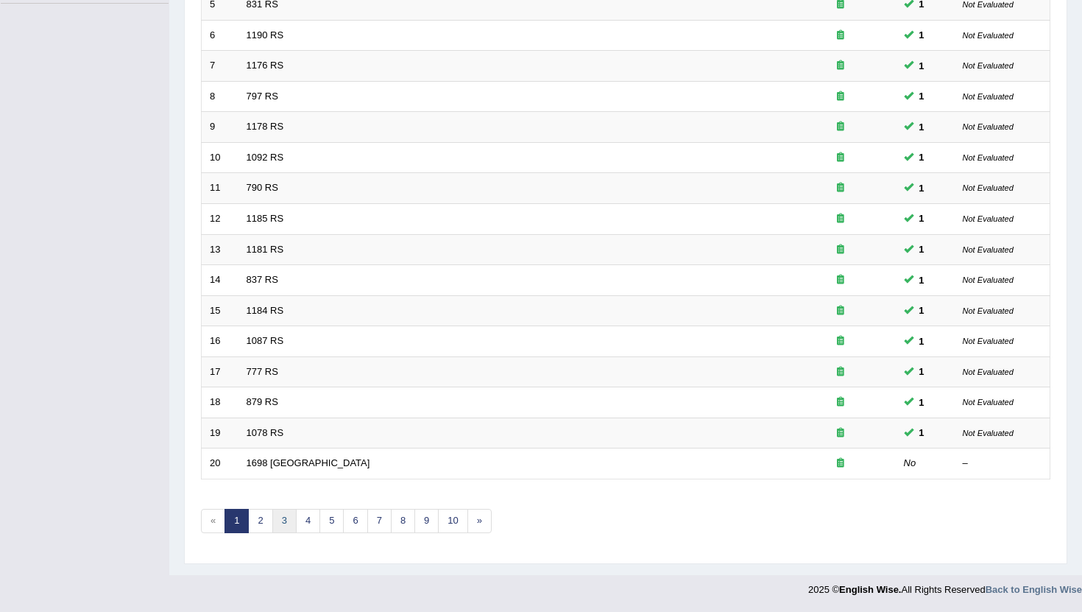
click at [286, 524] on link "3" at bounding box center [284, 521] width 24 height 24
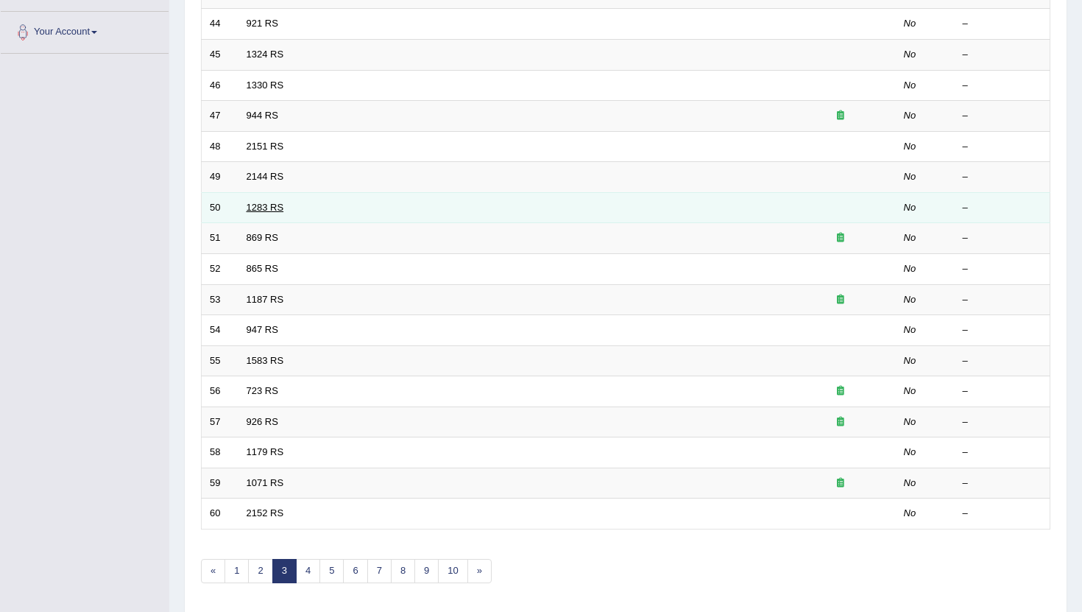
scroll to position [363, 0]
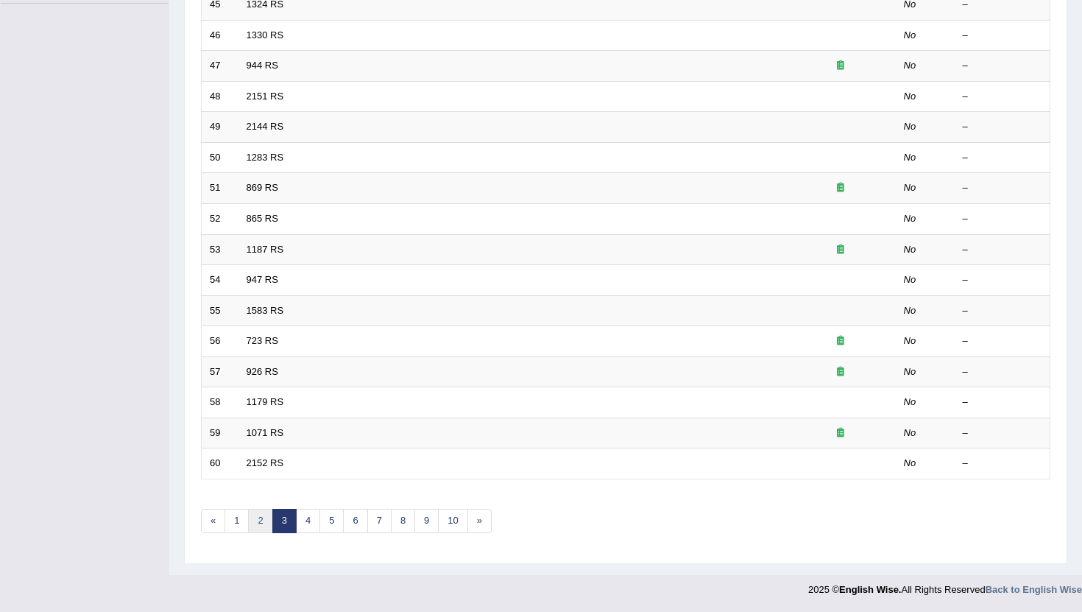
click at [260, 518] on link "2" at bounding box center [260, 521] width 24 height 24
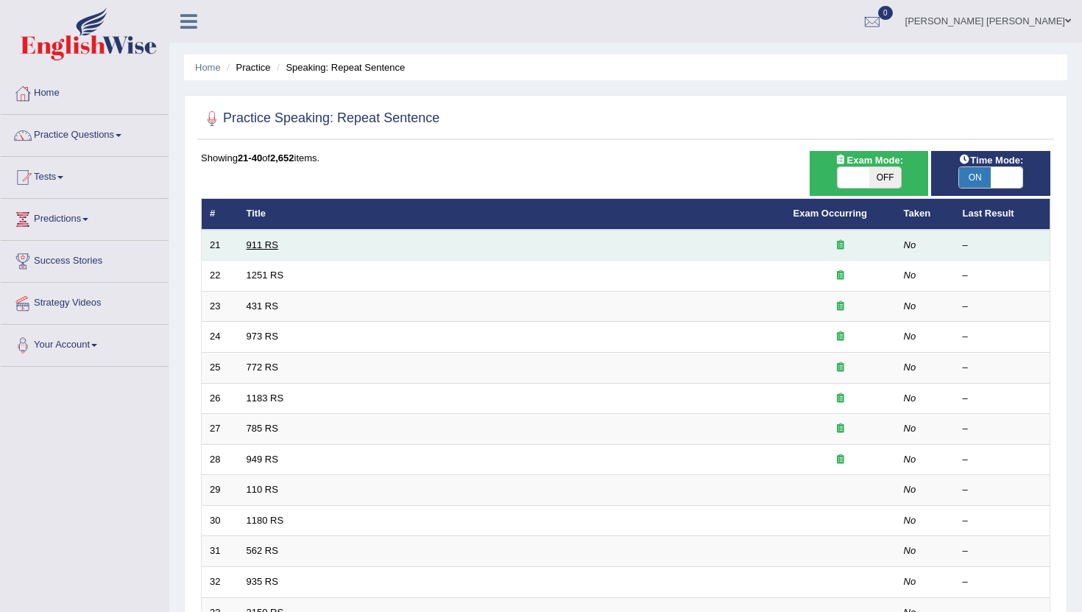
click at [263, 242] on link "911 RS" at bounding box center [263, 244] width 32 height 11
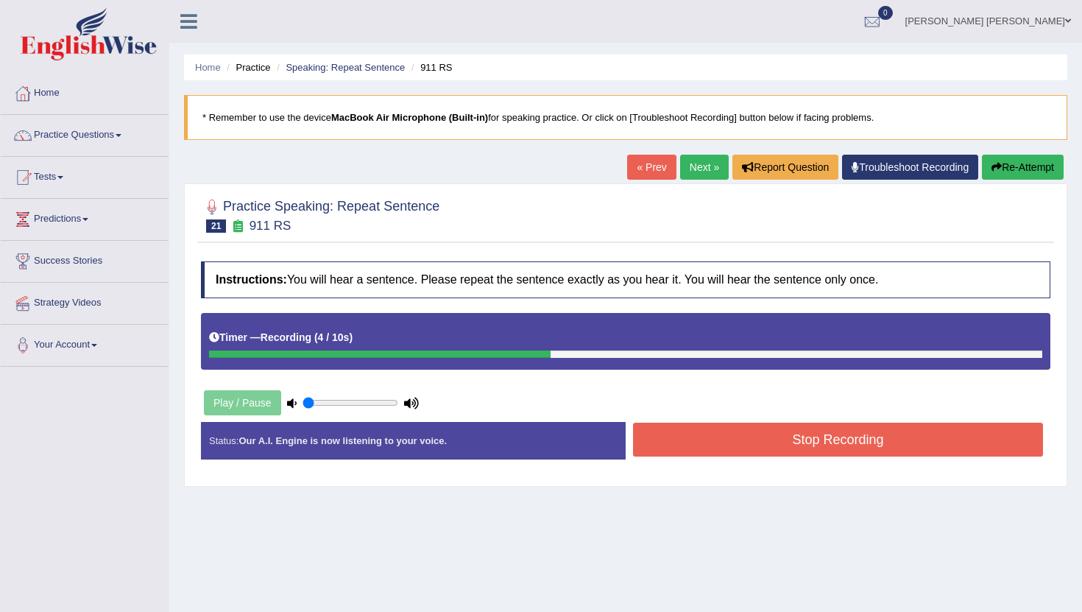
click at [766, 442] on button "Stop Recording" at bounding box center [838, 440] width 410 height 34
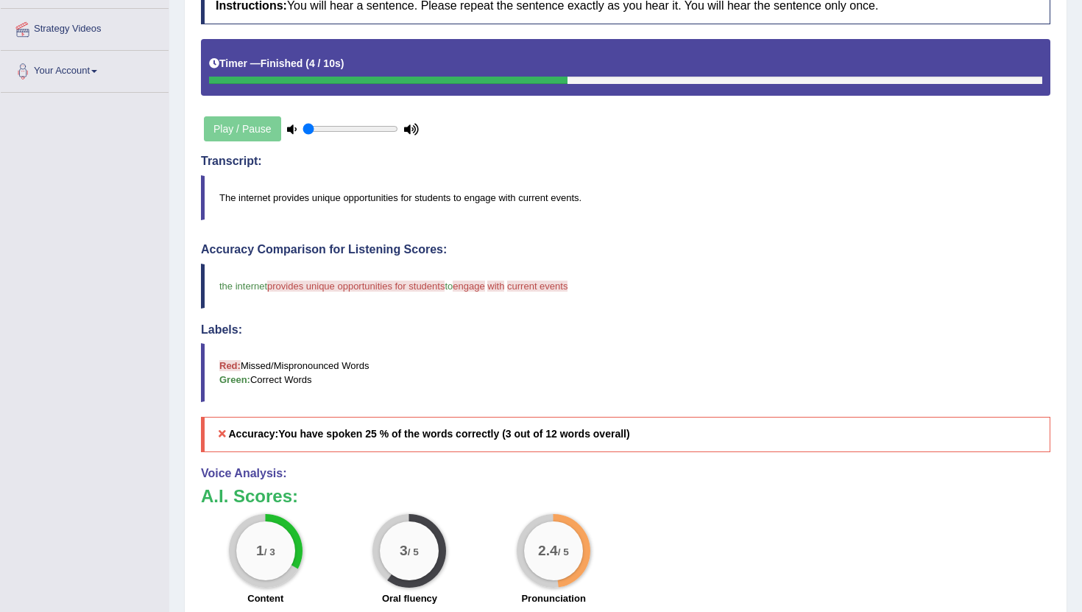
scroll to position [120, 0]
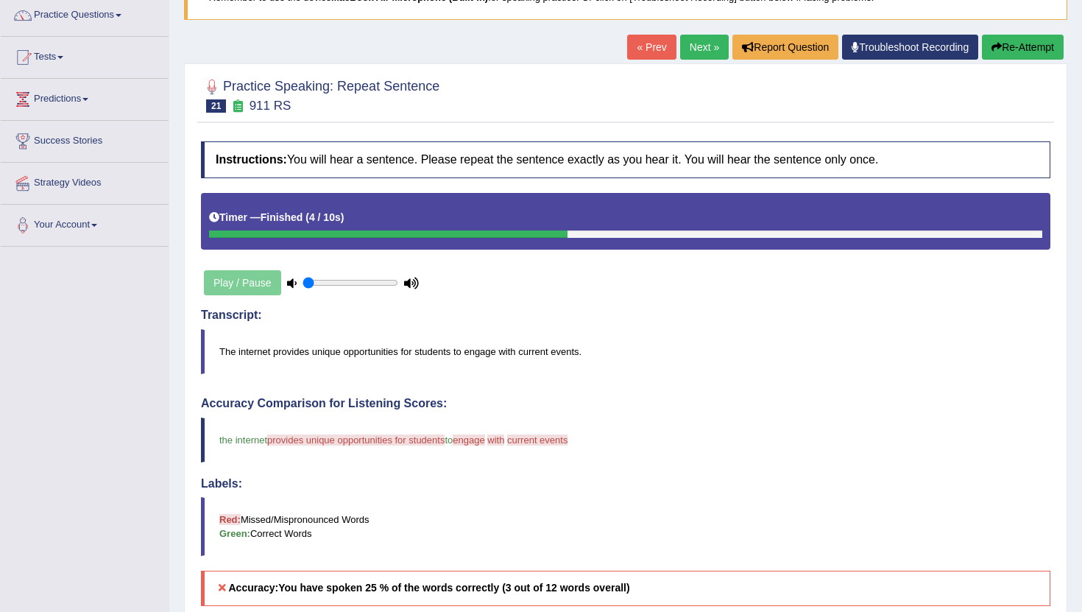
click at [689, 55] on link "Next »" at bounding box center [704, 47] width 49 height 25
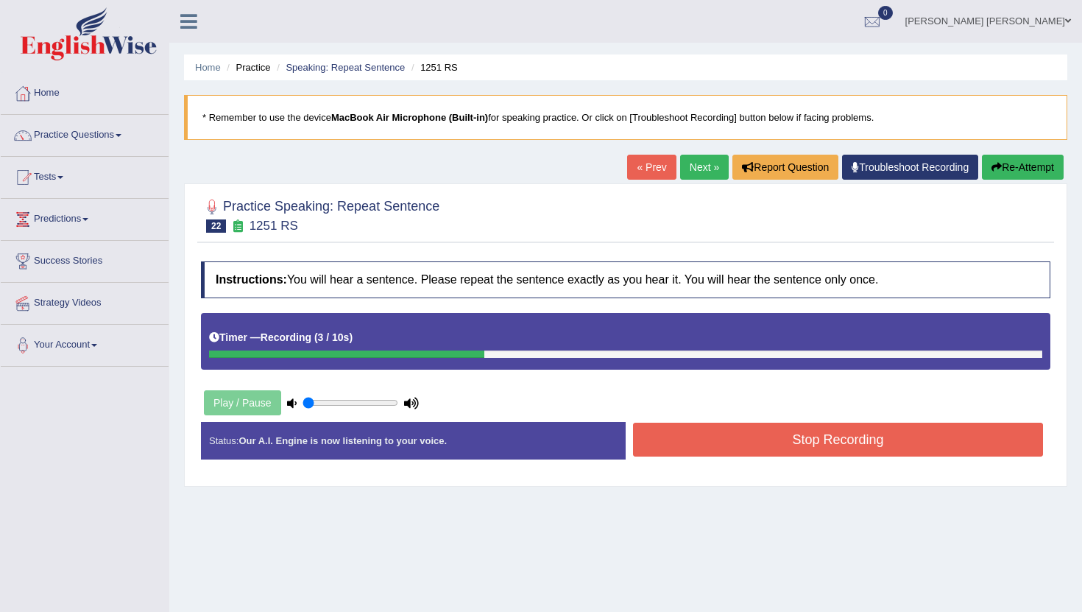
click at [761, 422] on div "Created with Highcharts 7.1.2 Great Too slow Too fast Time Speech pace meter: 0…" at bounding box center [842, 421] width 432 height 1
click at [758, 438] on button "Stop Recording" at bounding box center [838, 440] width 410 height 34
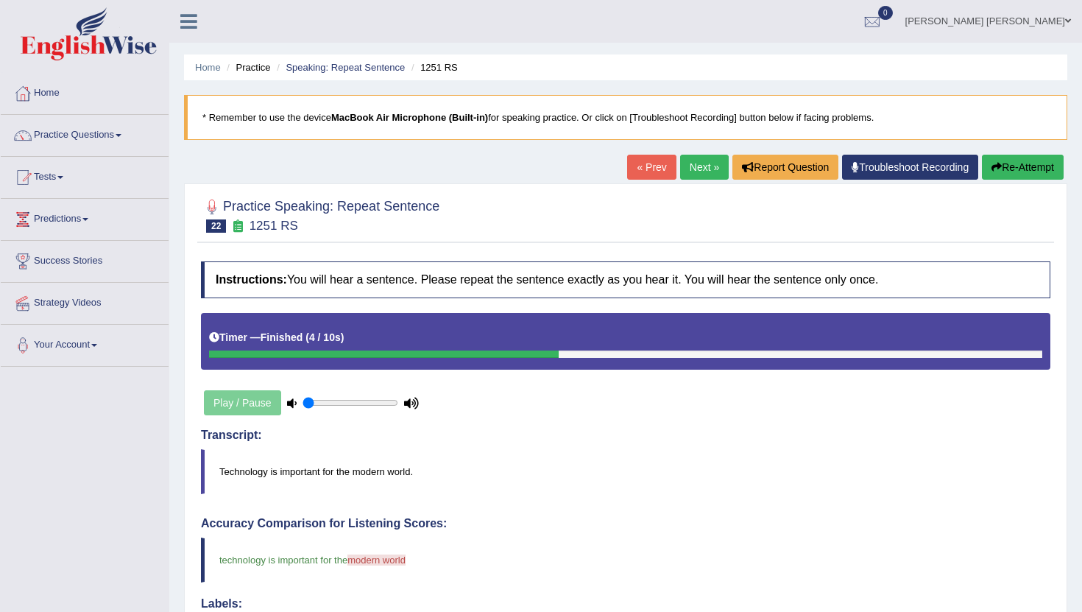
click at [692, 169] on link "Next »" at bounding box center [704, 167] width 49 height 25
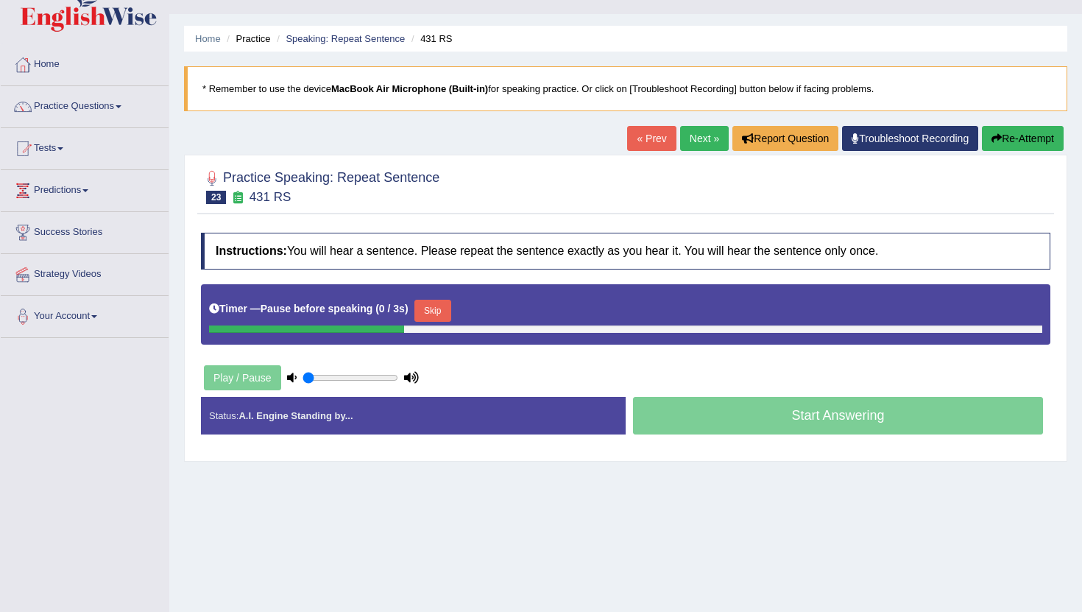
scroll to position [27, 0]
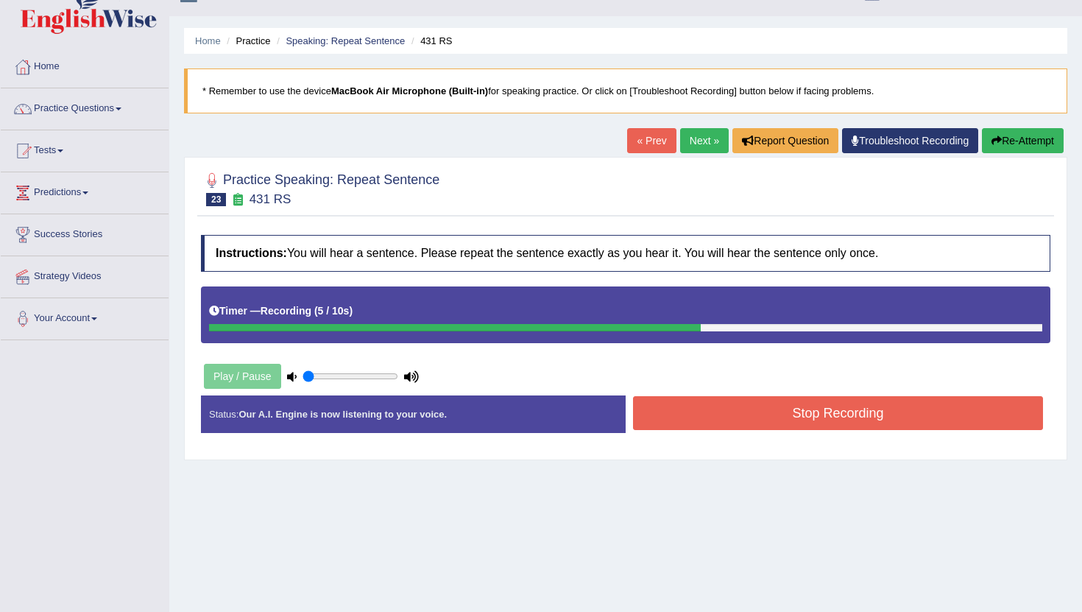
click at [660, 412] on button "Stop Recording" at bounding box center [838, 413] width 410 height 34
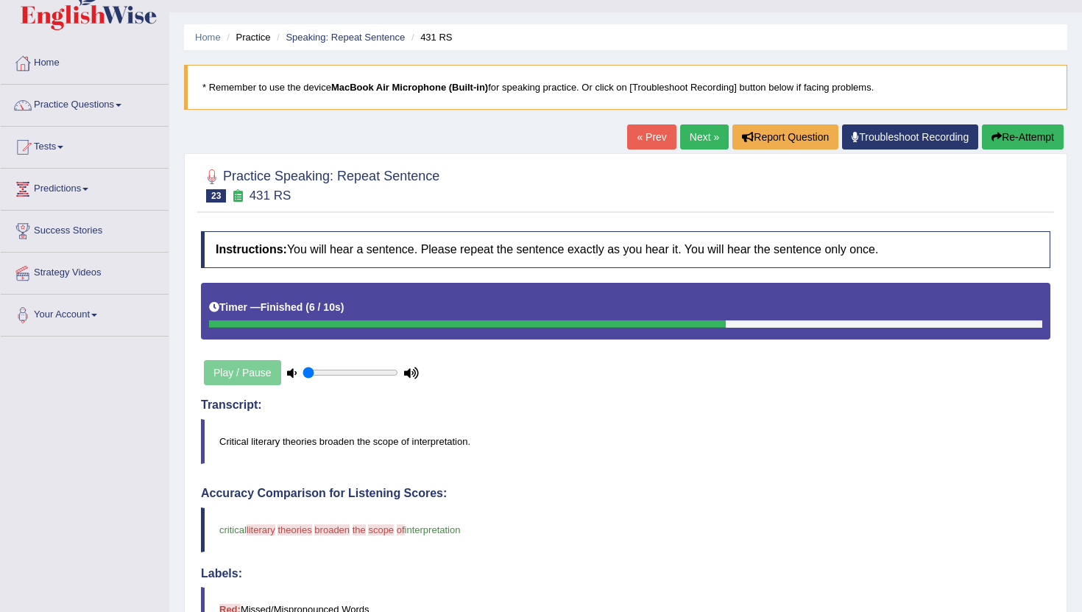
scroll to position [16, 0]
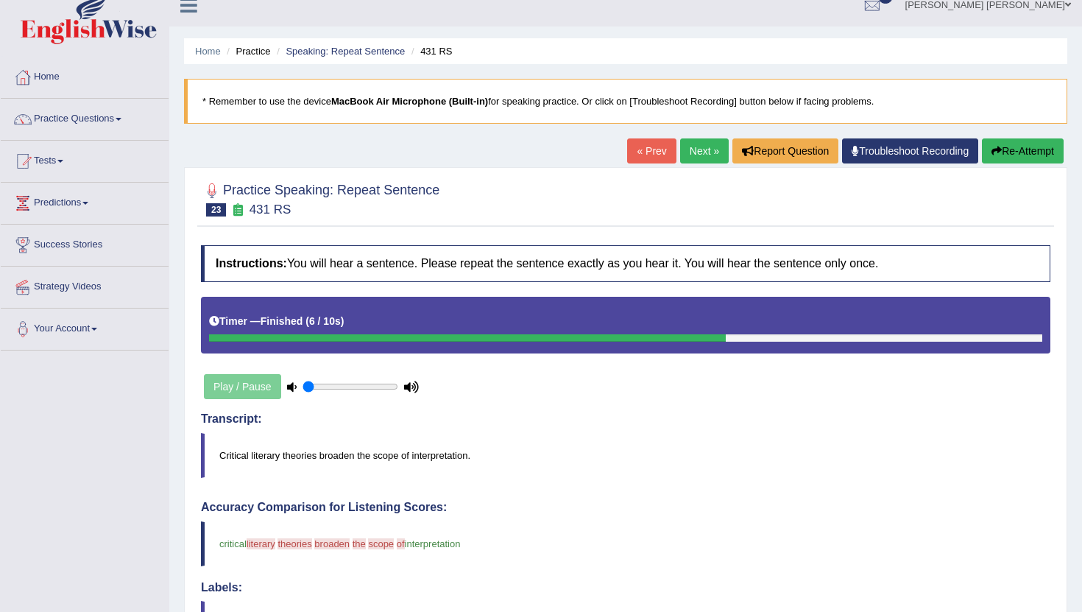
click at [691, 159] on link "Next »" at bounding box center [704, 150] width 49 height 25
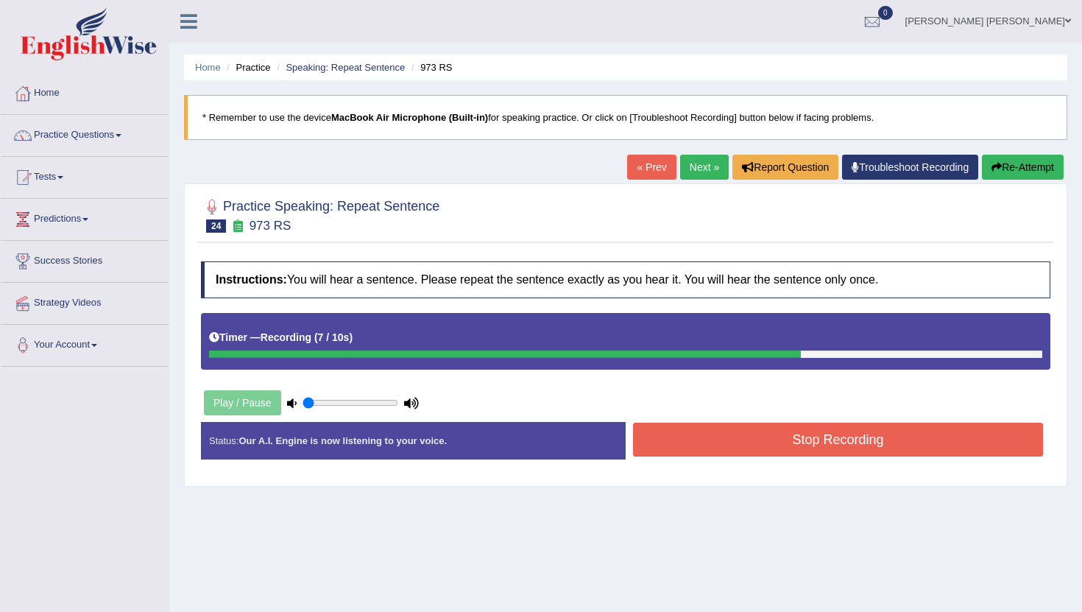
click at [769, 445] on button "Stop Recording" at bounding box center [838, 440] width 410 height 34
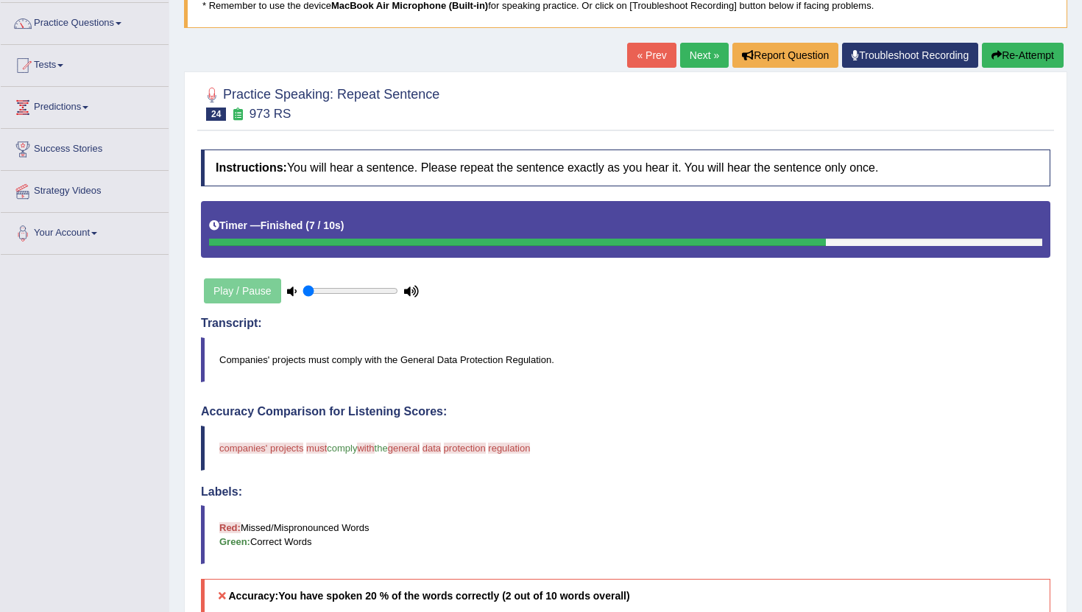
scroll to position [108, 0]
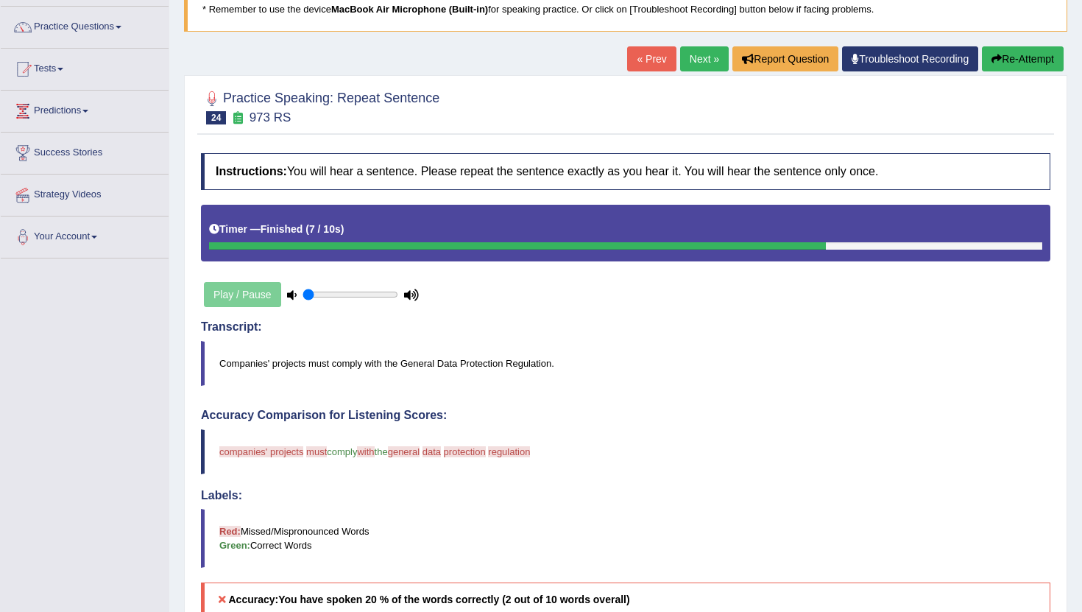
click at [694, 59] on link "Next »" at bounding box center [704, 58] width 49 height 25
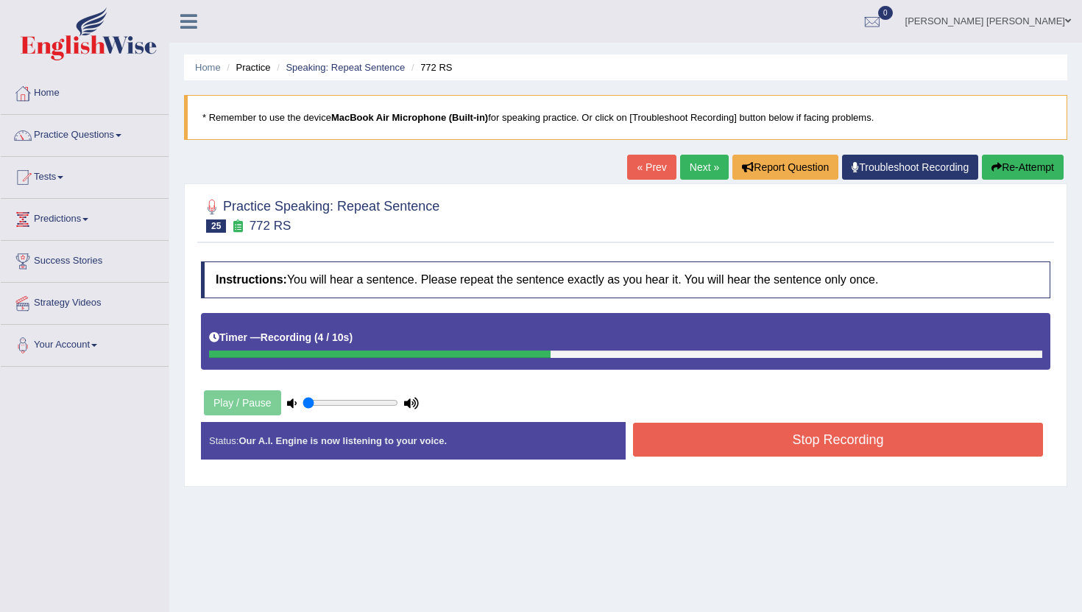
click at [702, 438] on button "Stop Recording" at bounding box center [838, 440] width 410 height 34
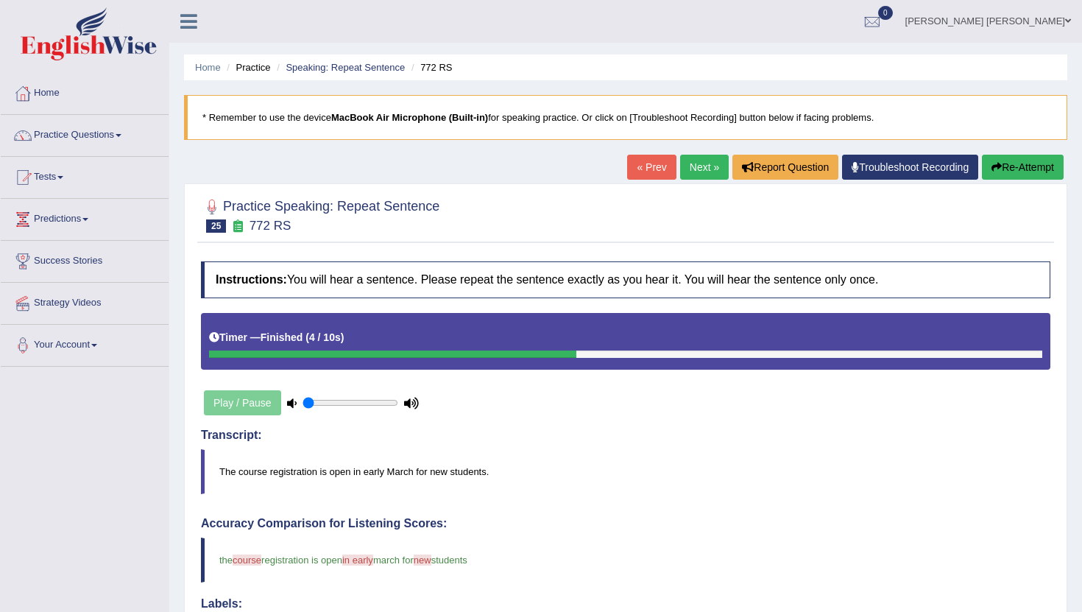
click at [684, 157] on link "Next »" at bounding box center [704, 167] width 49 height 25
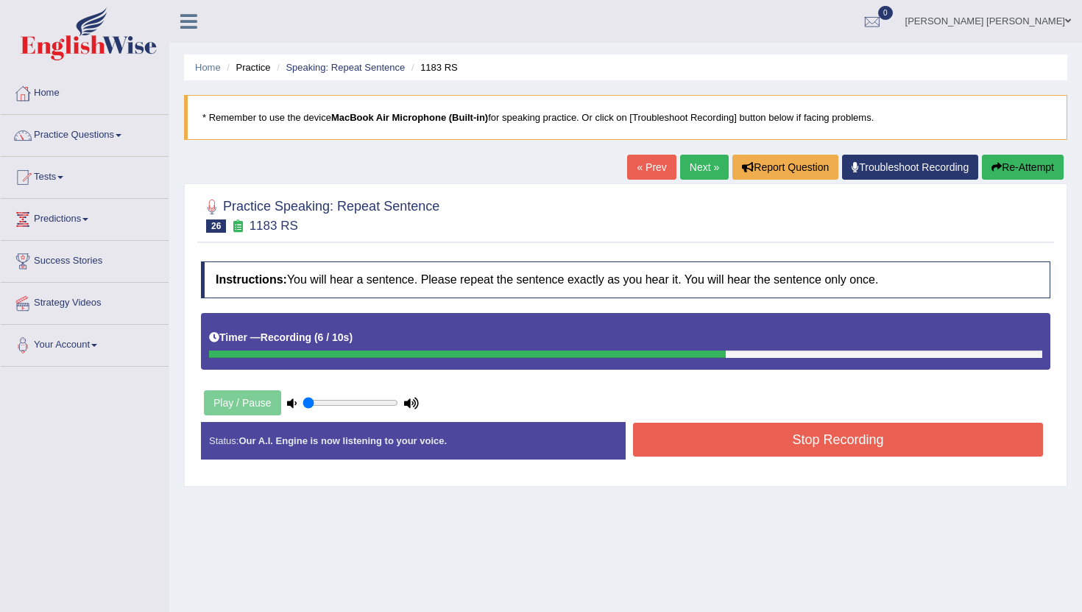
click at [705, 451] on button "Stop Recording" at bounding box center [838, 440] width 410 height 34
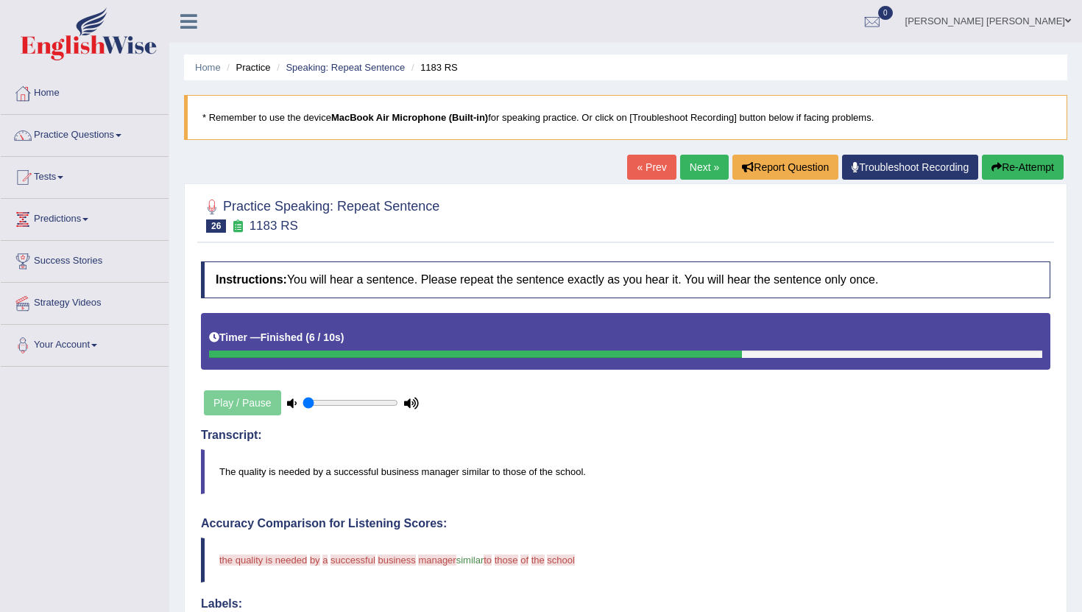
click at [694, 167] on link "Next »" at bounding box center [704, 167] width 49 height 25
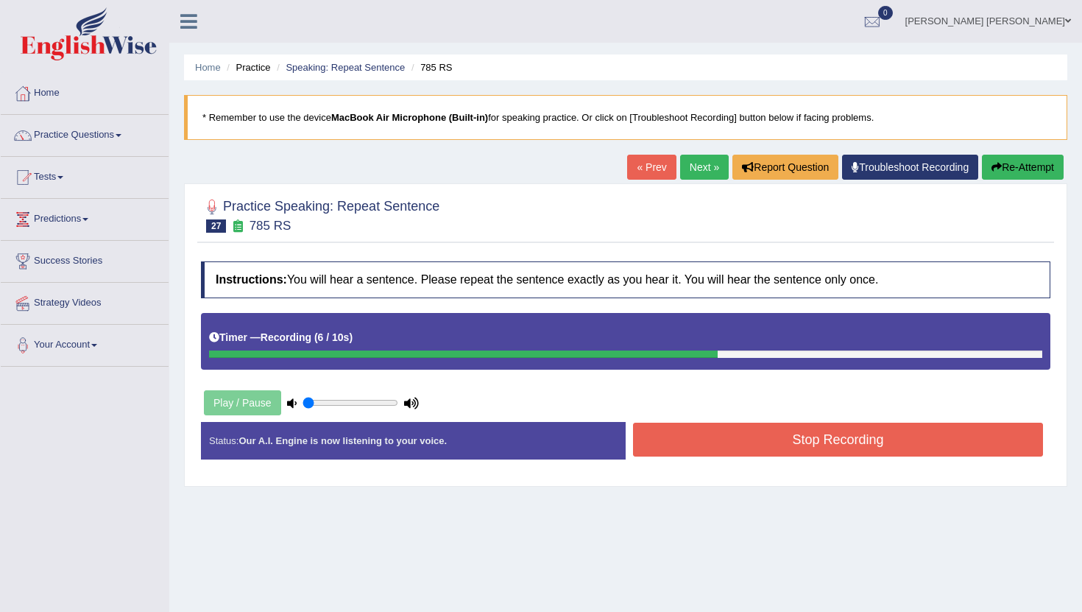
click at [769, 437] on button "Stop Recording" at bounding box center [838, 440] width 410 height 34
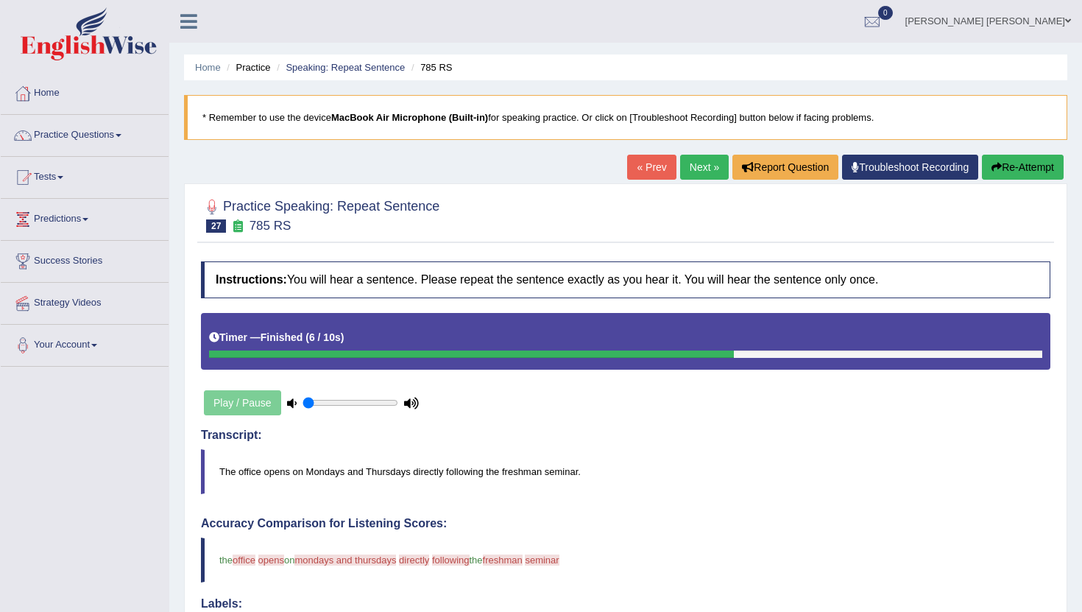
click at [699, 173] on link "Next »" at bounding box center [704, 167] width 49 height 25
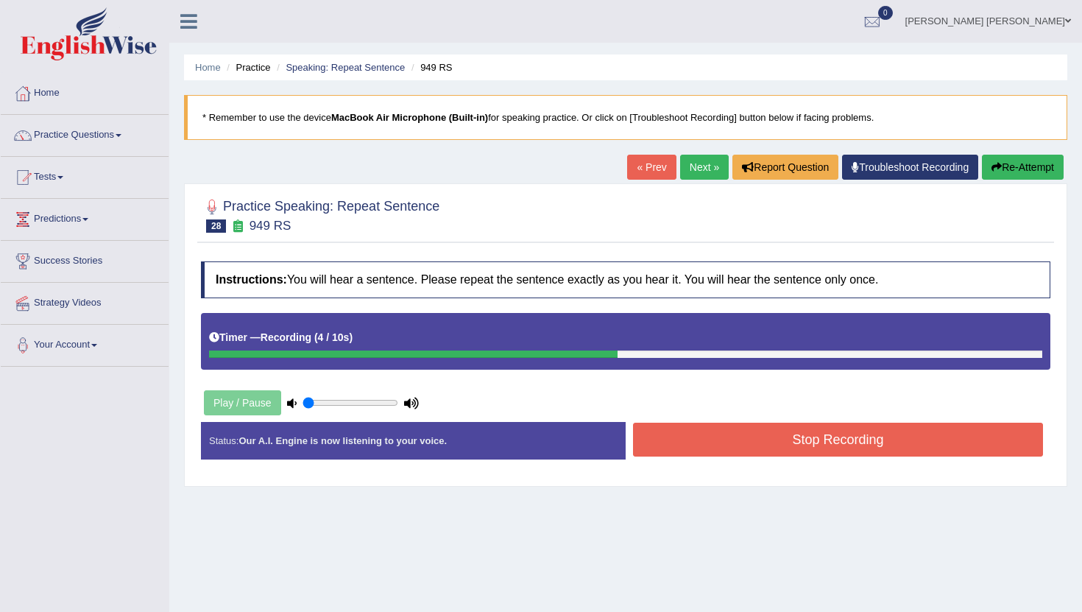
click at [680, 442] on button "Stop Recording" at bounding box center [838, 440] width 410 height 34
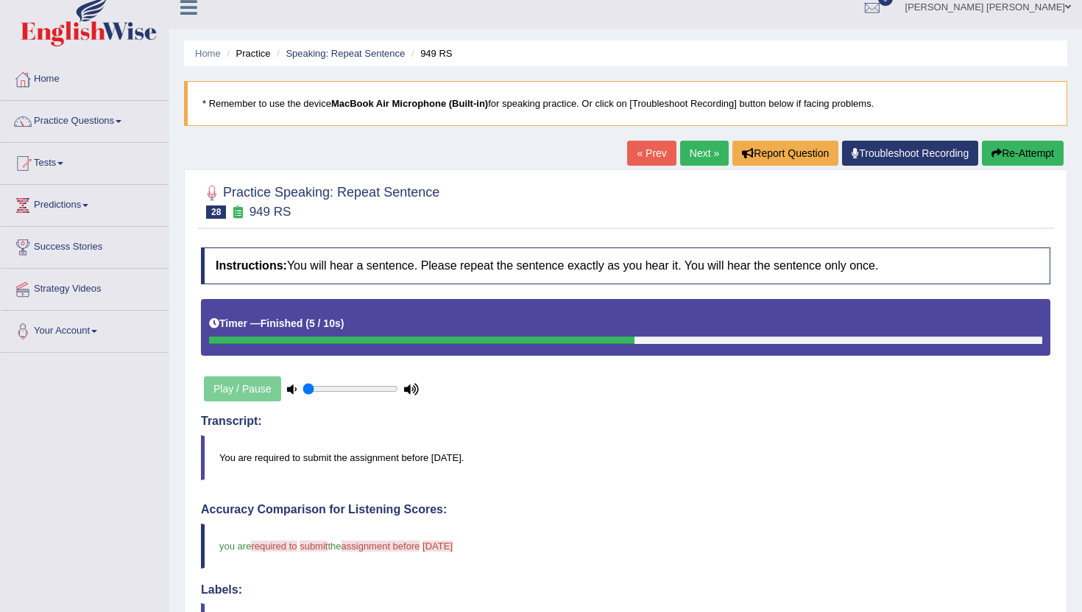
scroll to position [9, 0]
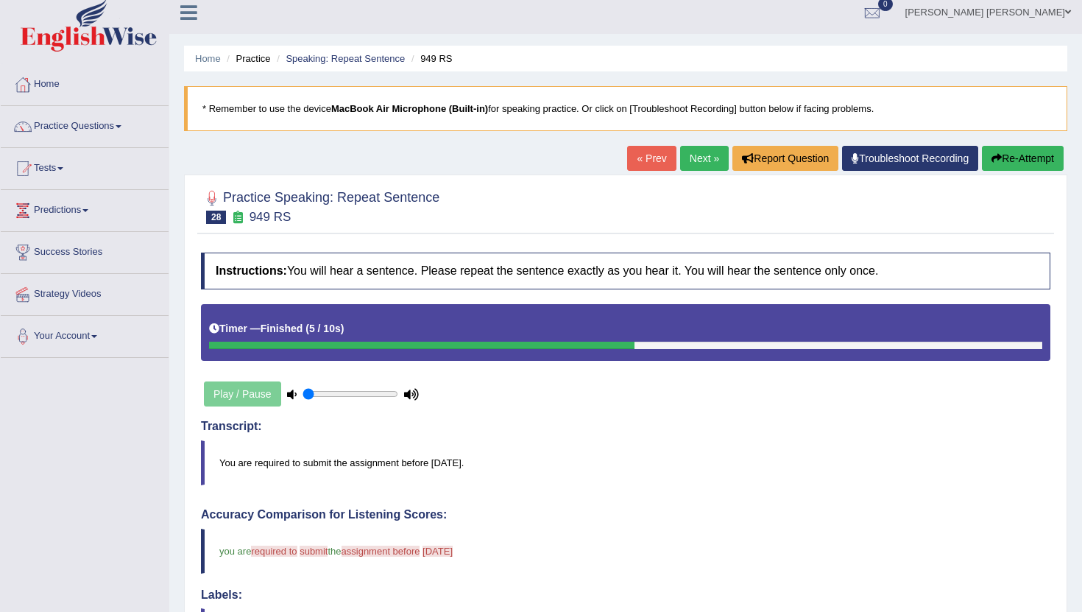
click at [685, 160] on link "Next »" at bounding box center [704, 158] width 49 height 25
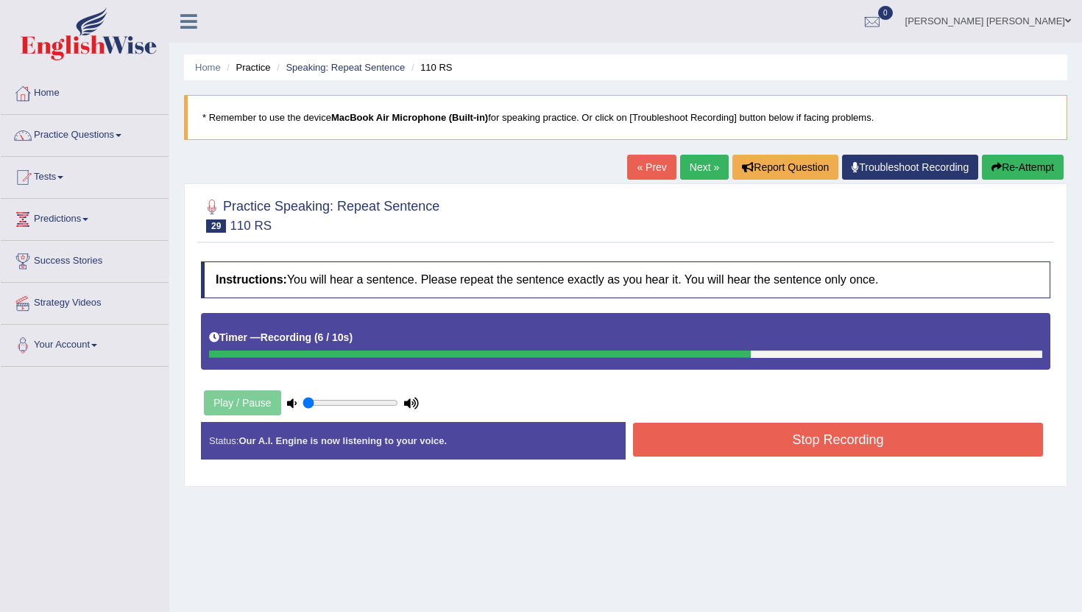
click at [727, 437] on button "Stop Recording" at bounding box center [838, 440] width 410 height 34
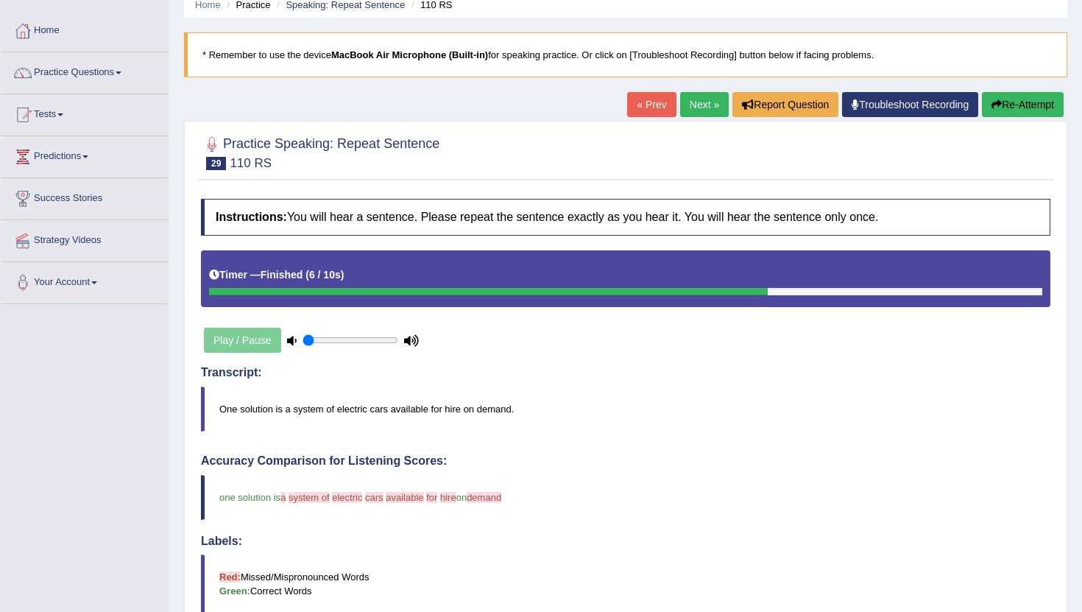
scroll to position [34, 0]
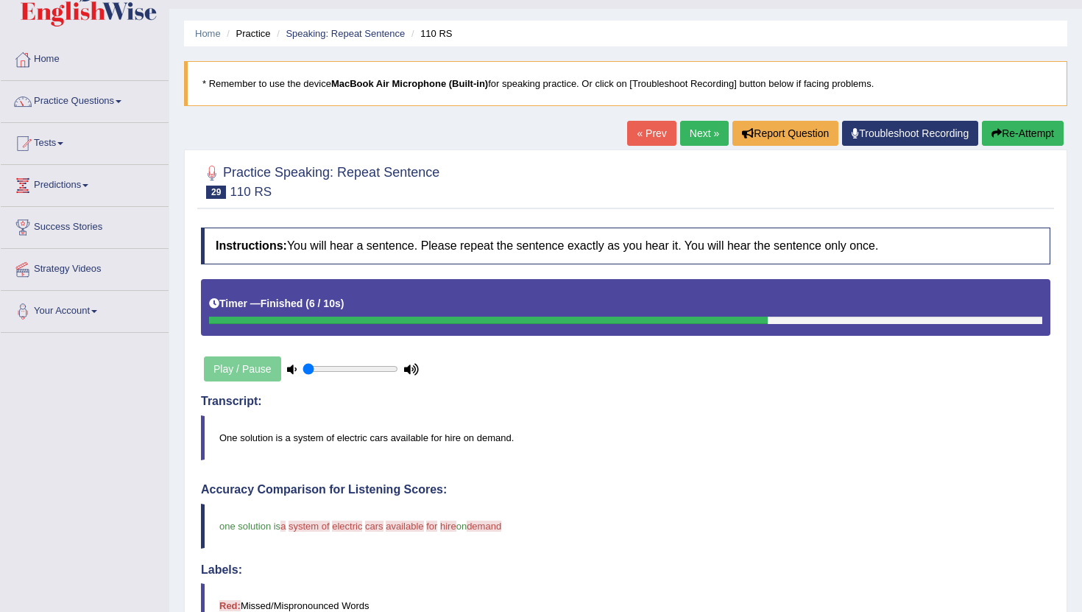
click at [697, 132] on link "Next »" at bounding box center [704, 133] width 49 height 25
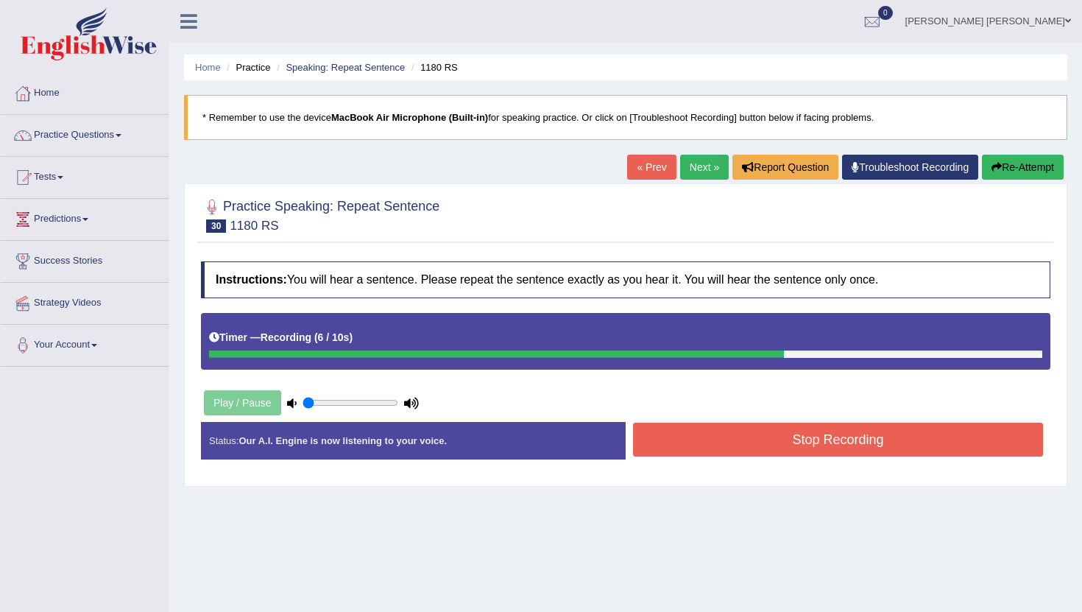
click at [699, 428] on button "Stop Recording" at bounding box center [838, 440] width 410 height 34
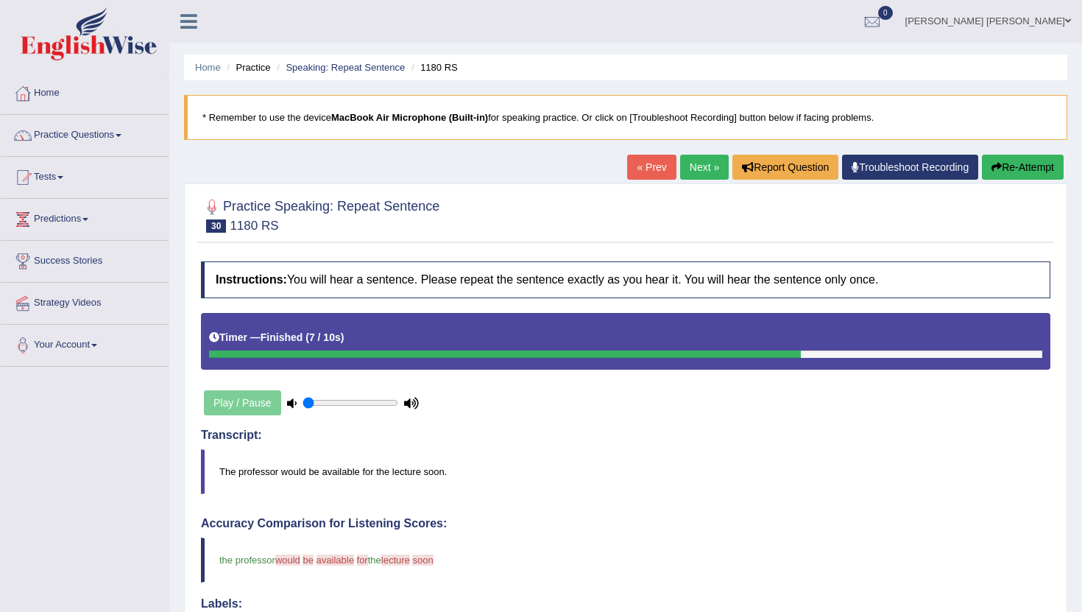
click at [694, 169] on link "Next »" at bounding box center [704, 167] width 49 height 25
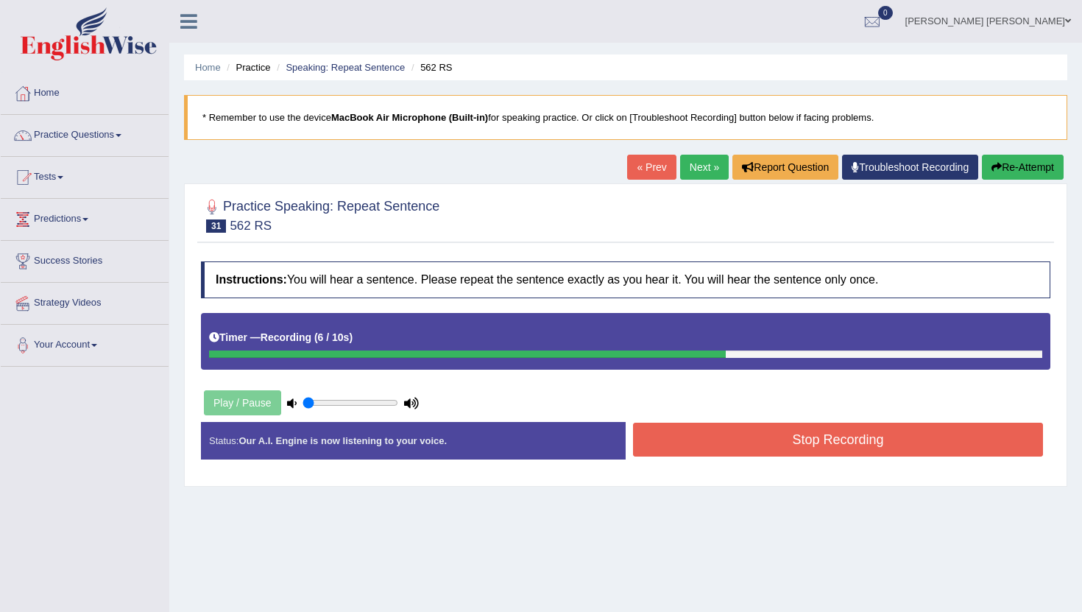
click at [723, 452] on button "Stop Recording" at bounding box center [838, 440] width 410 height 34
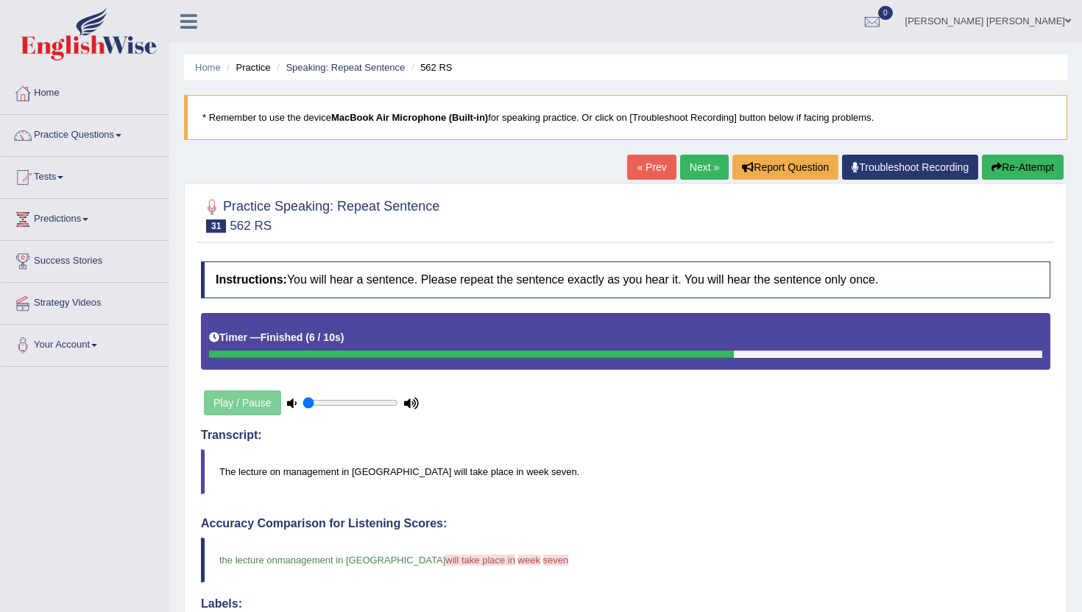
click at [686, 168] on link "Next »" at bounding box center [704, 167] width 49 height 25
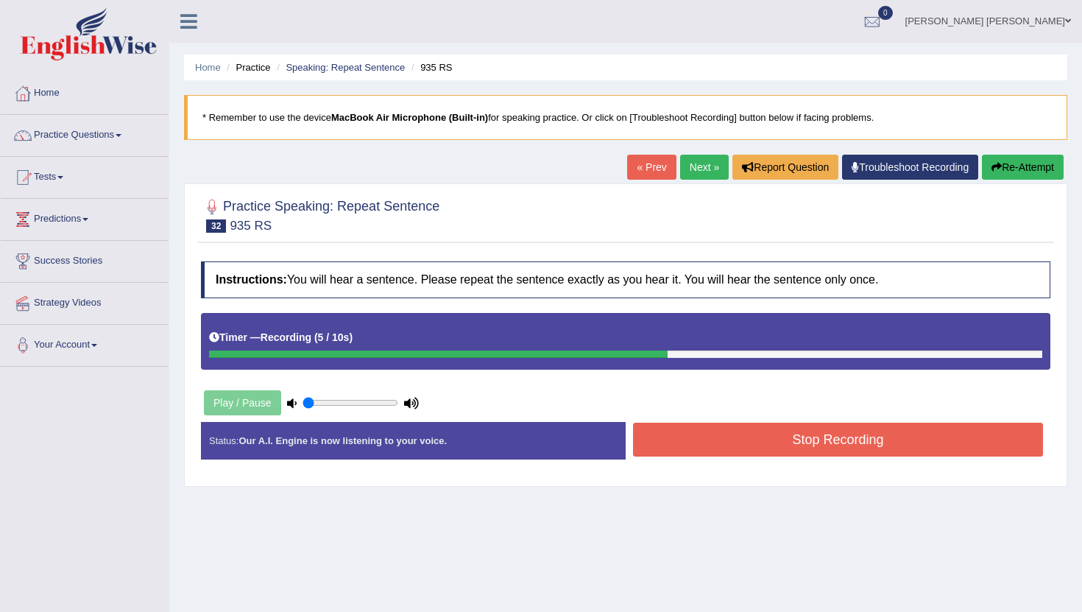
click at [751, 440] on button "Stop Recording" at bounding box center [838, 440] width 410 height 34
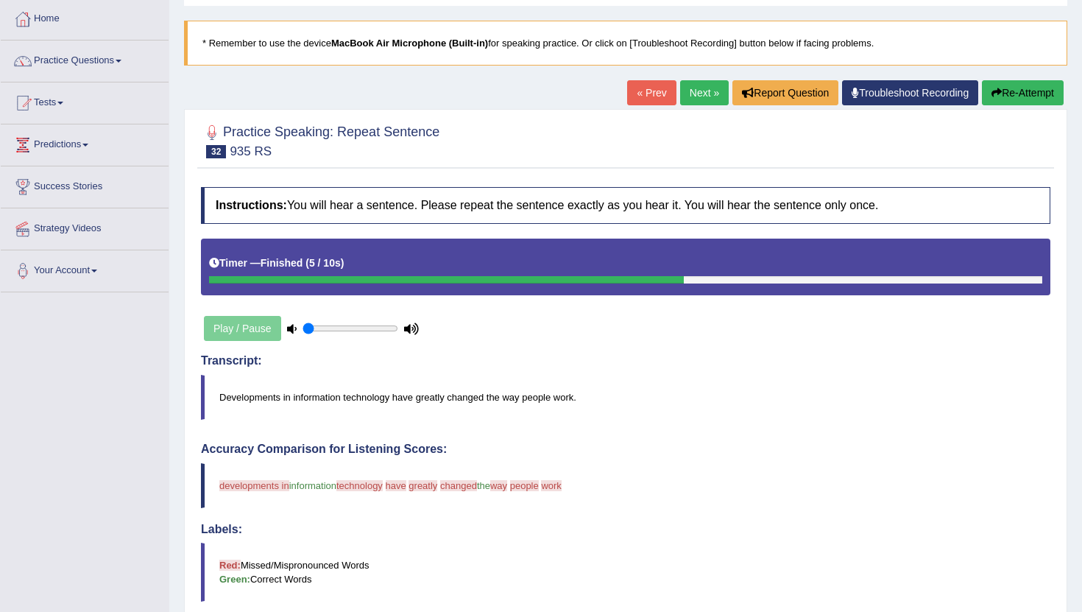
scroll to position [77, 0]
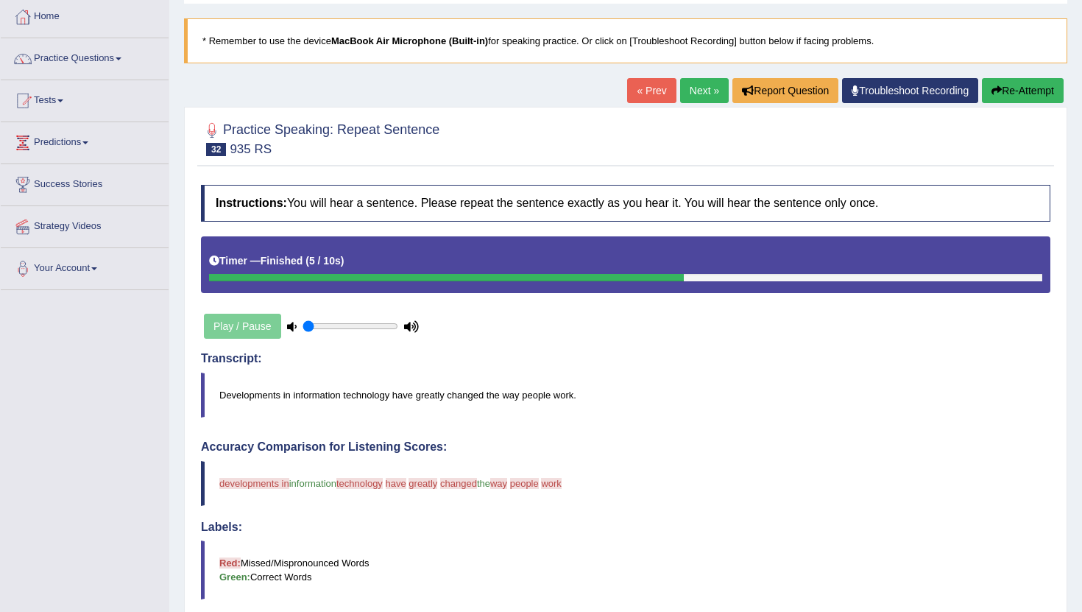
click at [688, 84] on link "Next »" at bounding box center [704, 90] width 49 height 25
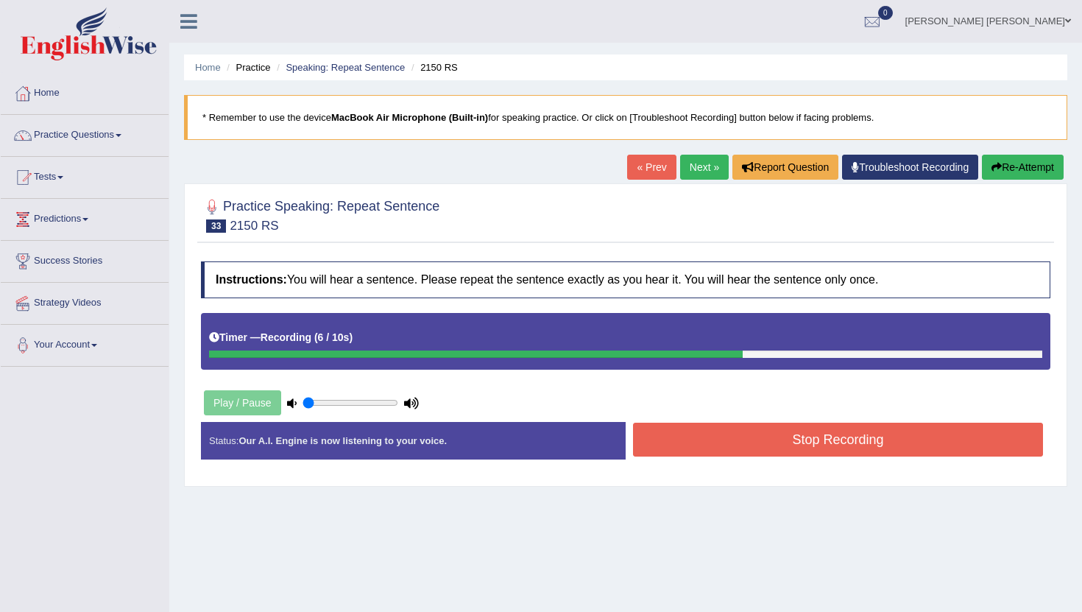
click at [844, 431] on button "Stop Recording" at bounding box center [838, 440] width 410 height 34
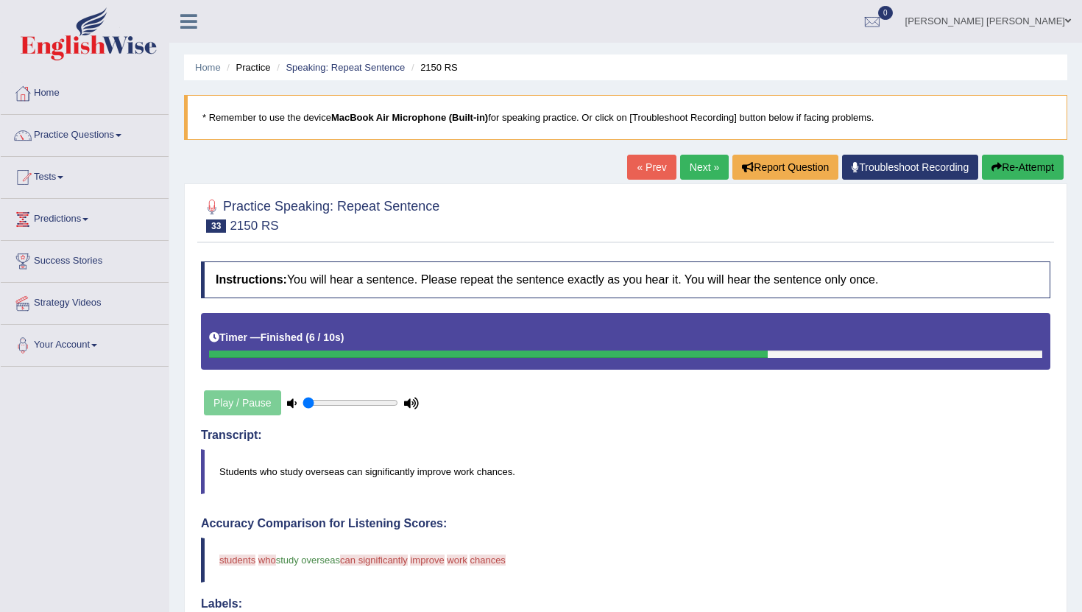
click at [691, 168] on link "Next »" at bounding box center [704, 167] width 49 height 25
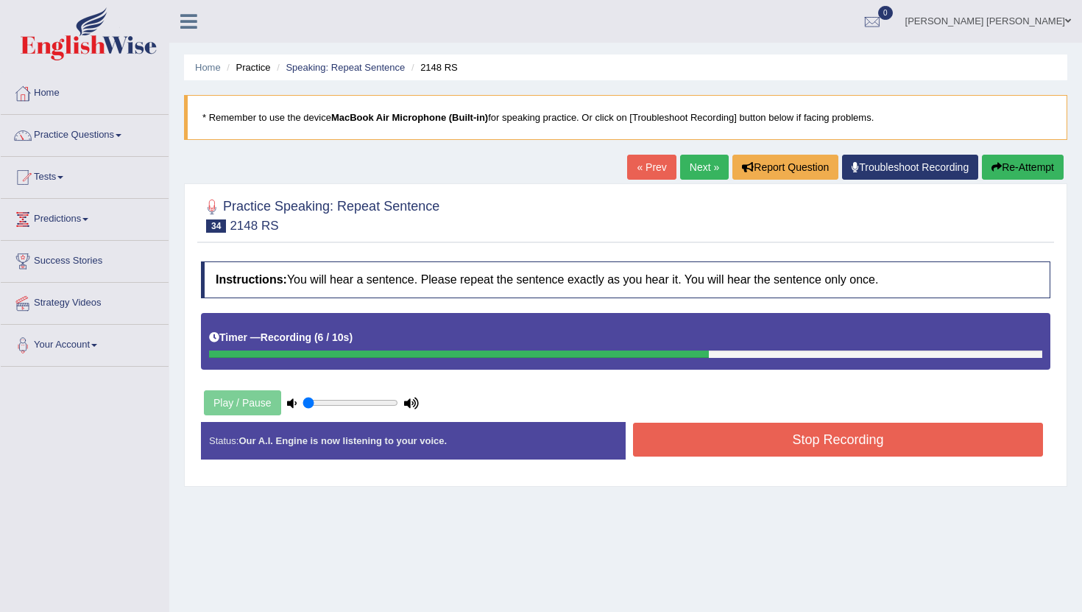
click at [780, 430] on button "Stop Recording" at bounding box center [838, 440] width 410 height 34
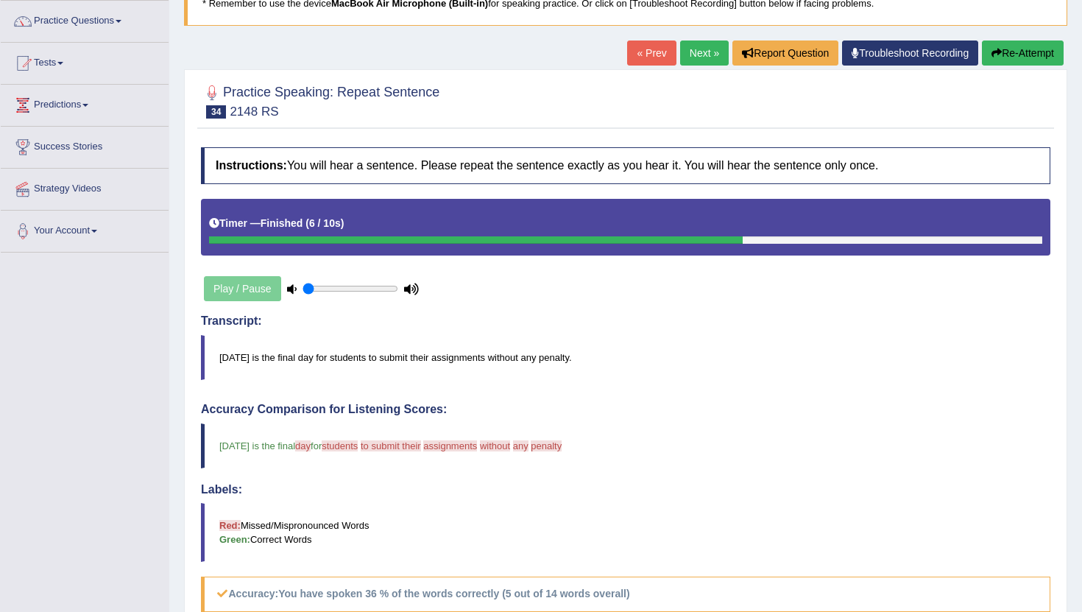
scroll to position [63, 0]
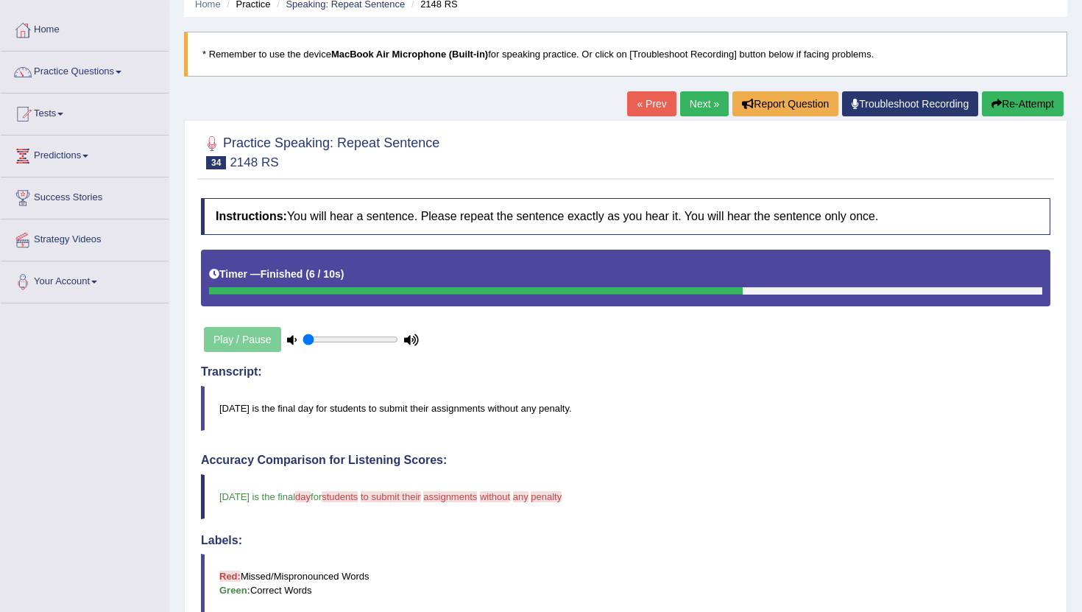
click at [691, 110] on link "Next »" at bounding box center [704, 103] width 49 height 25
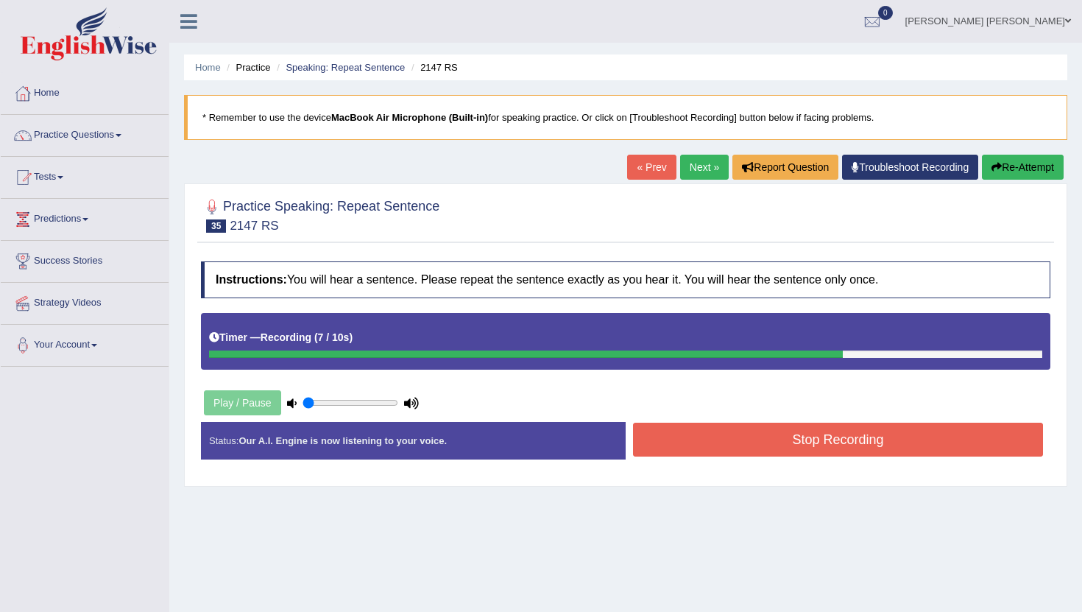
click at [750, 450] on button "Stop Recording" at bounding box center [838, 440] width 410 height 34
